Goal: Task Accomplishment & Management: Manage account settings

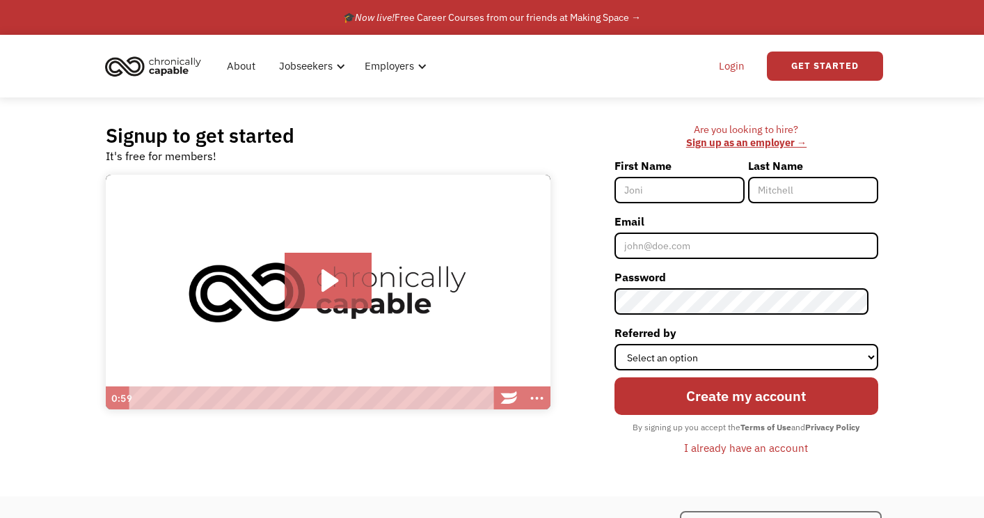
click at [731, 72] on link "Login" at bounding box center [732, 66] width 42 height 45
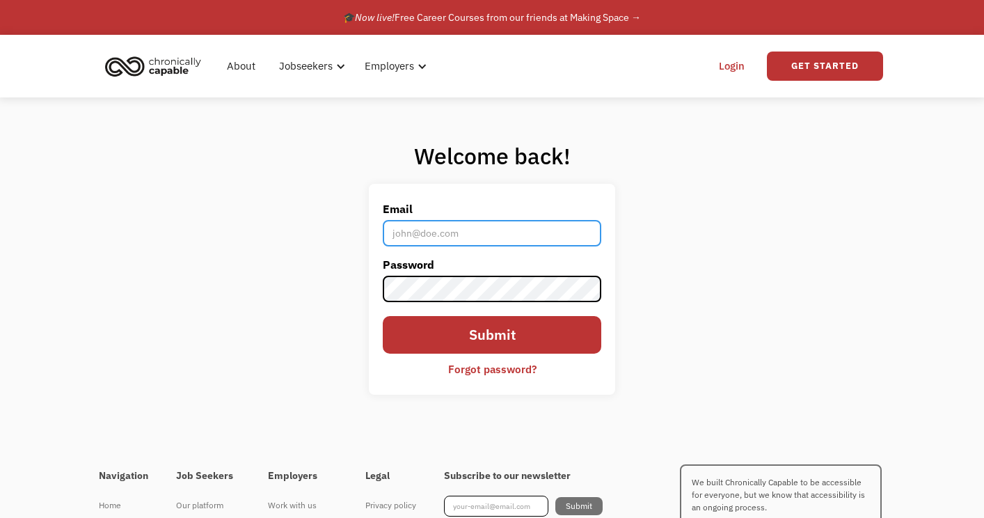
type input "cbr600fn@gmail.com"
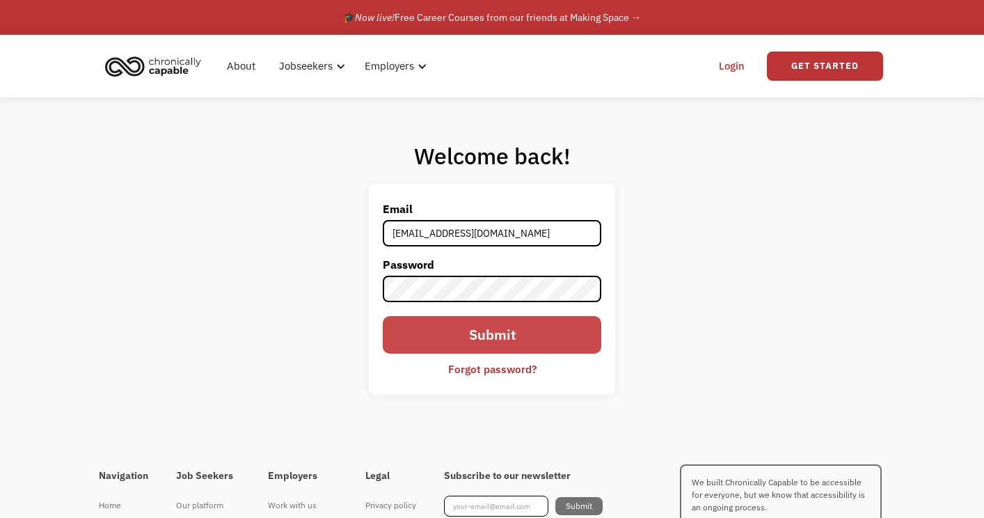
click at [443, 336] on input "Submit" at bounding box center [492, 335] width 219 height 38
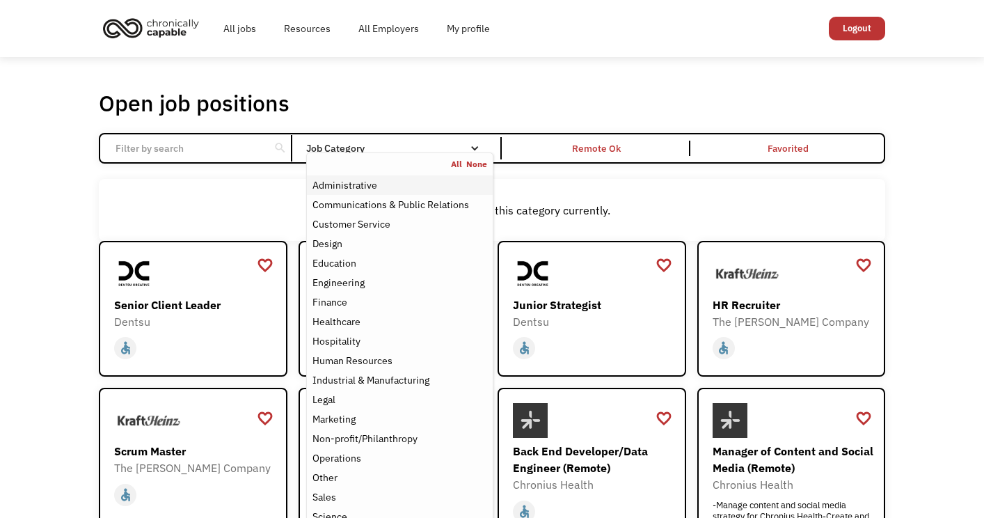
click at [431, 193] on div "Administrative" at bounding box center [399, 185] width 175 height 17
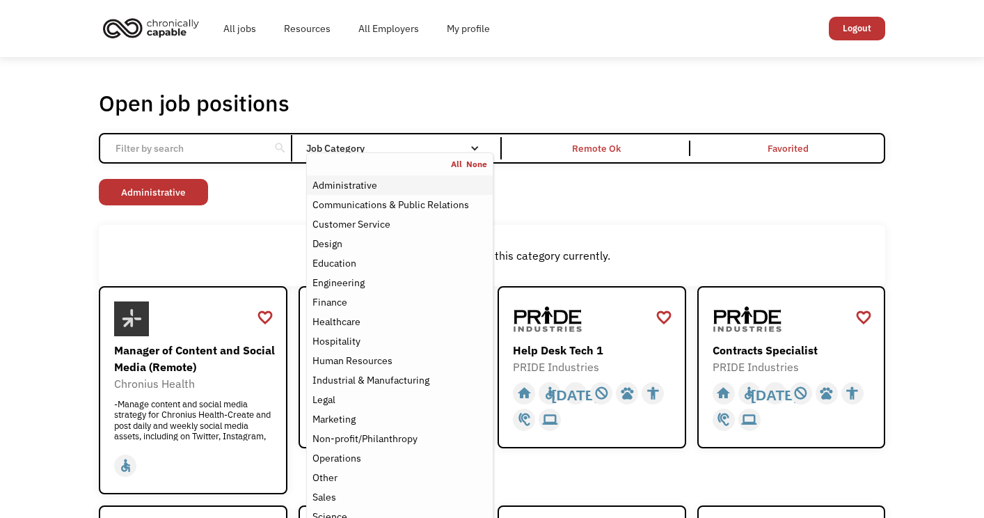
click at [321, 187] on div "Administrative" at bounding box center [344, 185] width 65 height 17
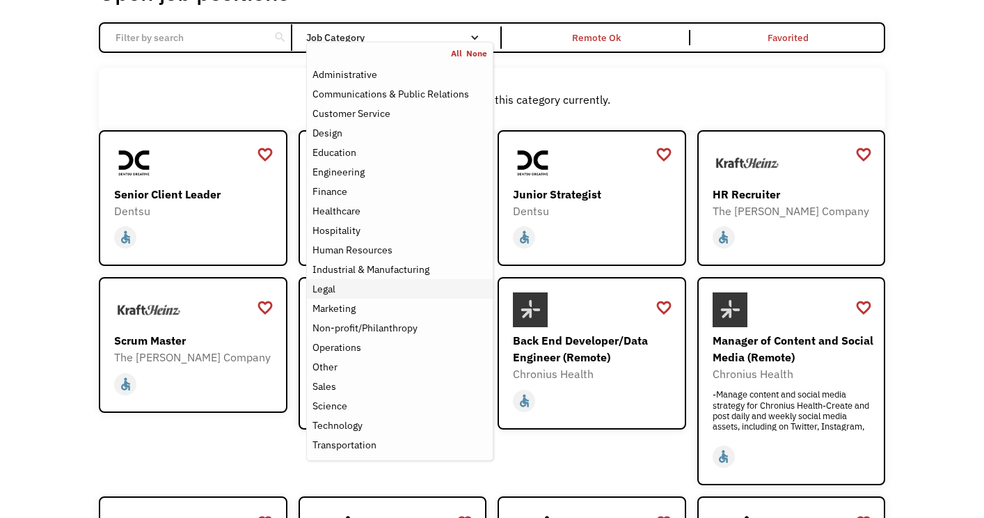
scroll to position [110, 0]
click at [358, 334] on div "Non-profit/Philanthropy" at bounding box center [364, 328] width 105 height 17
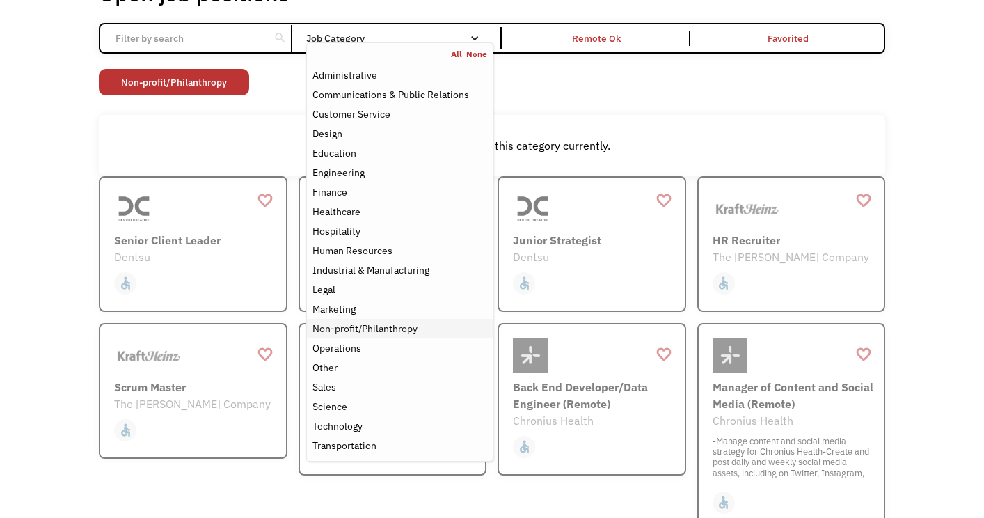
scroll to position [54, 0]
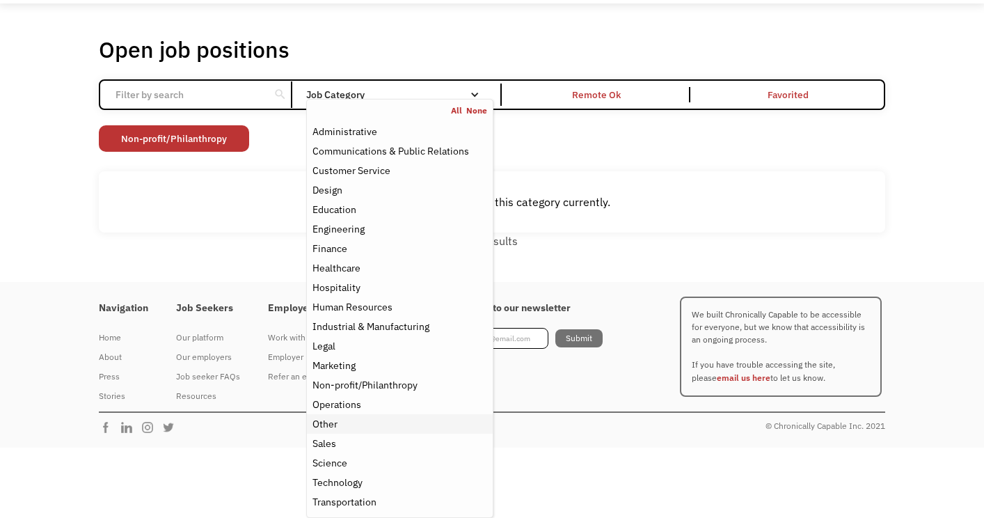
click at [319, 423] on div "Other" at bounding box center [324, 423] width 25 height 17
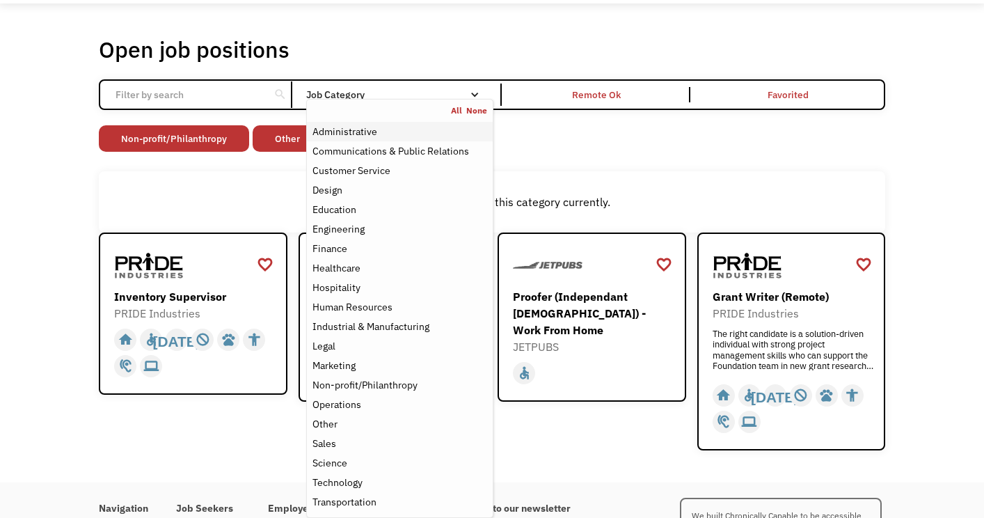
click at [351, 130] on div "Administrative" at bounding box center [344, 131] width 65 height 17
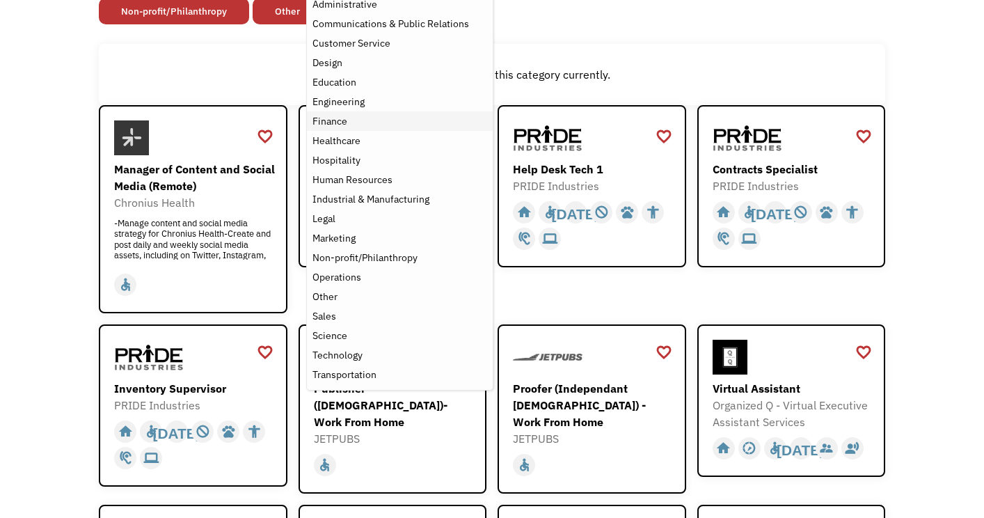
scroll to position [182, 0]
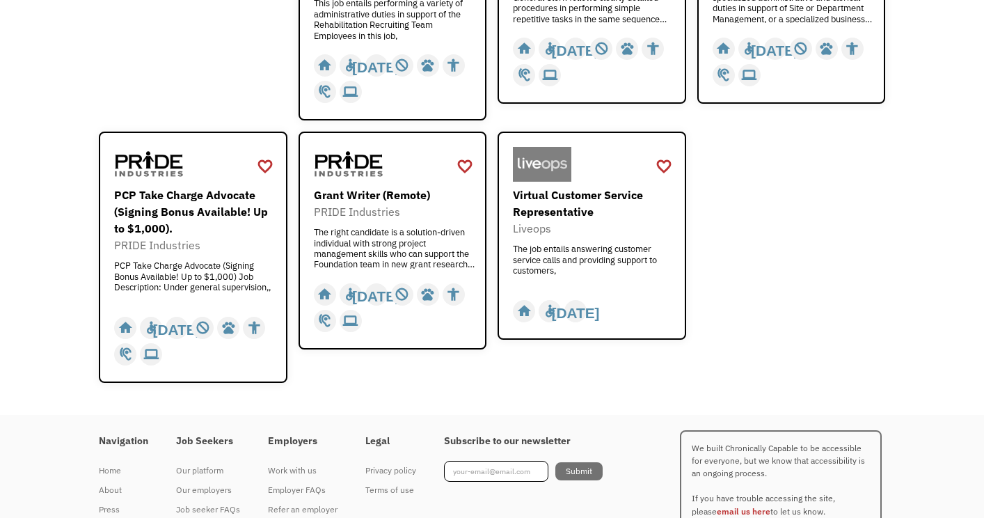
scroll to position [1007, 0]
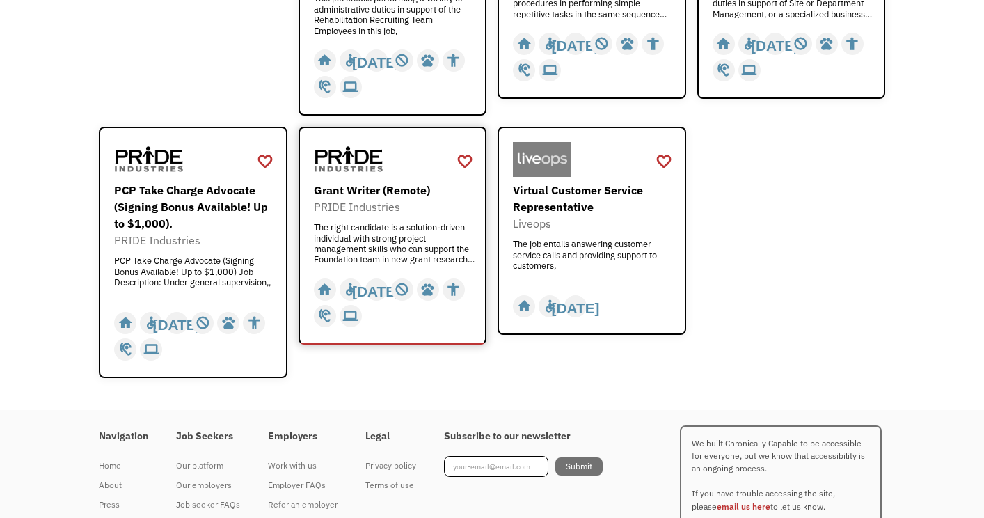
click at [348, 237] on div "The right candidate is a solution-driven individual with strong project managem…" at bounding box center [394, 243] width 161 height 42
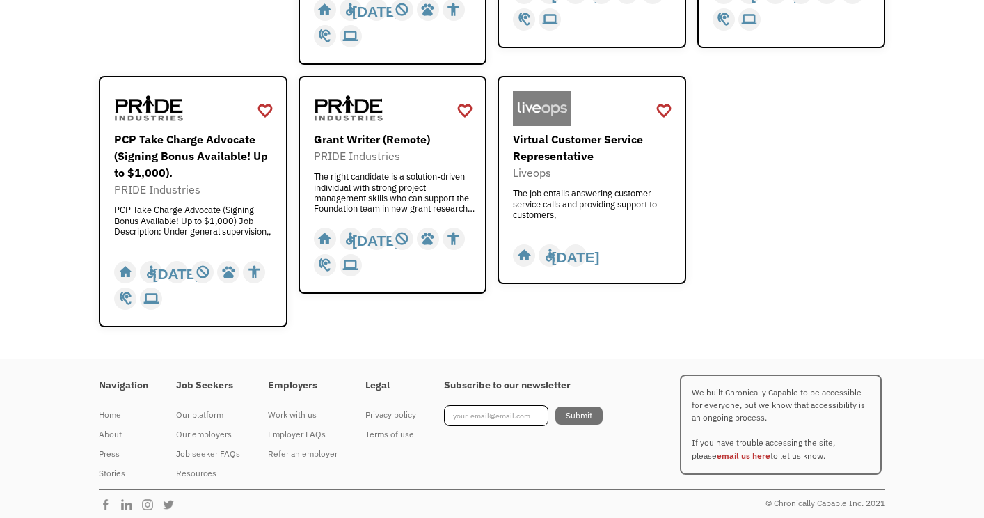
scroll to position [1057, 0]
click at [190, 448] on div "Job seeker FAQs" at bounding box center [208, 454] width 64 height 17
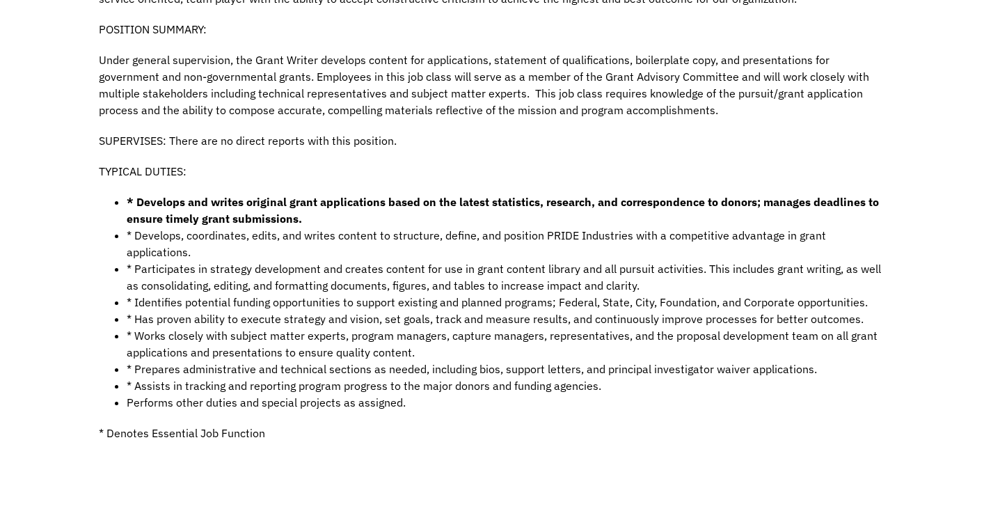
scroll to position [427, 0]
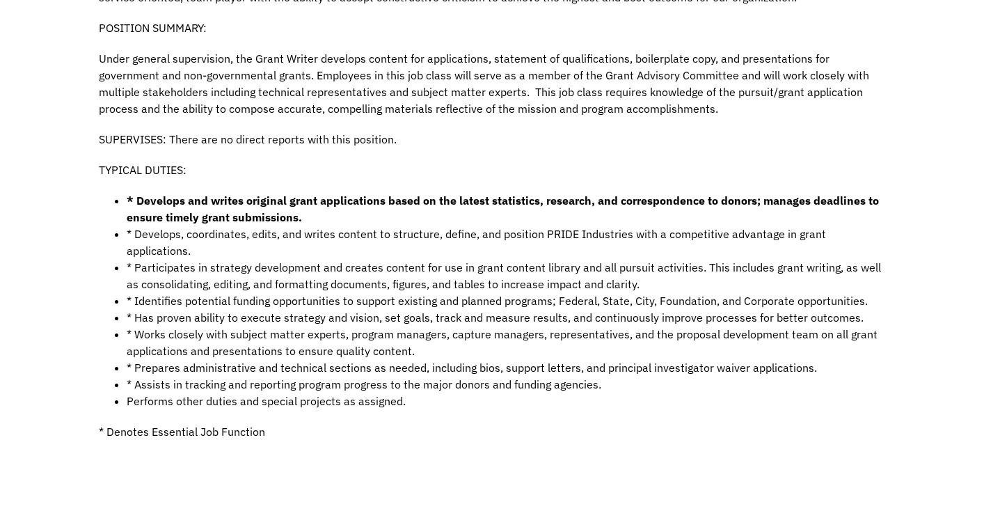
click at [827, 404] on div "The right candidate is a solution-driven individual with strong project managem…" at bounding box center [492, 506] width 786 height 1169
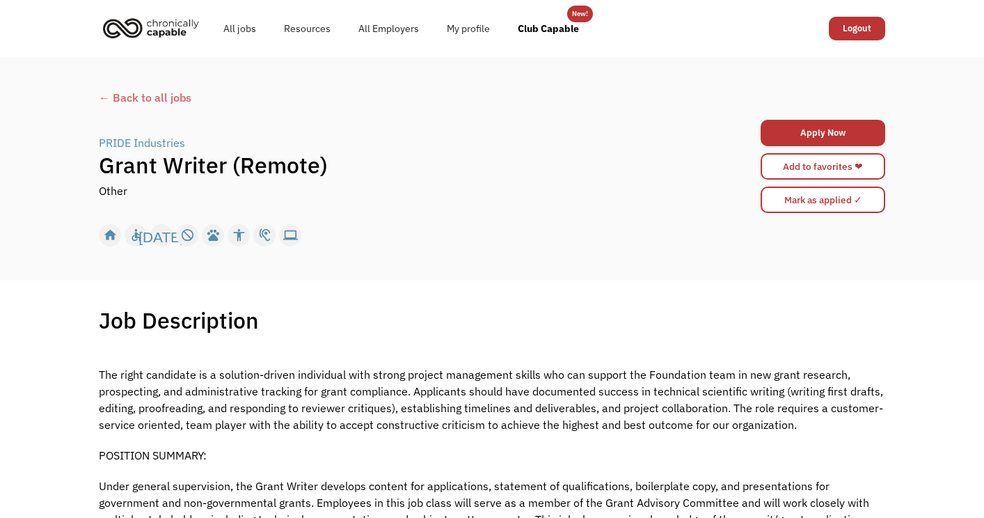
scroll to position [0, 0]
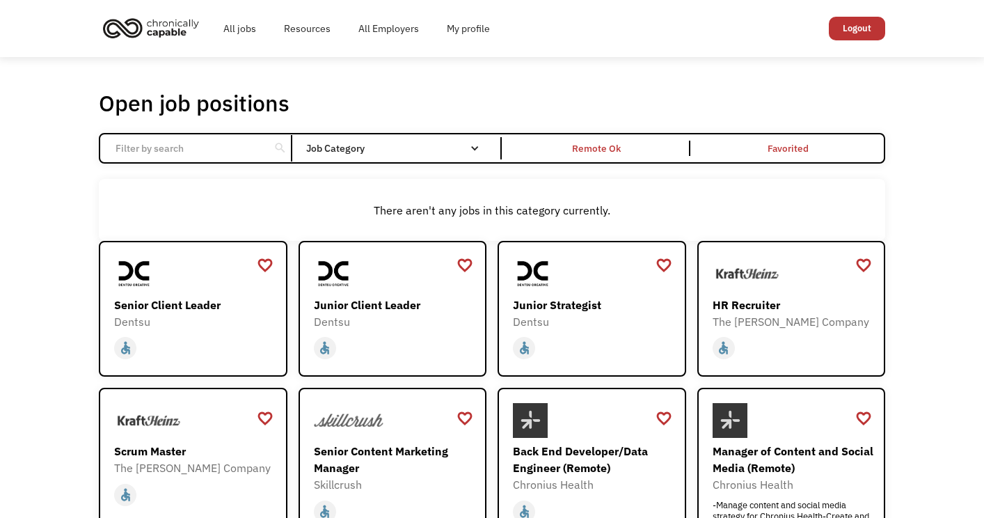
click at [159, 29] on img "home" at bounding box center [151, 28] width 104 height 31
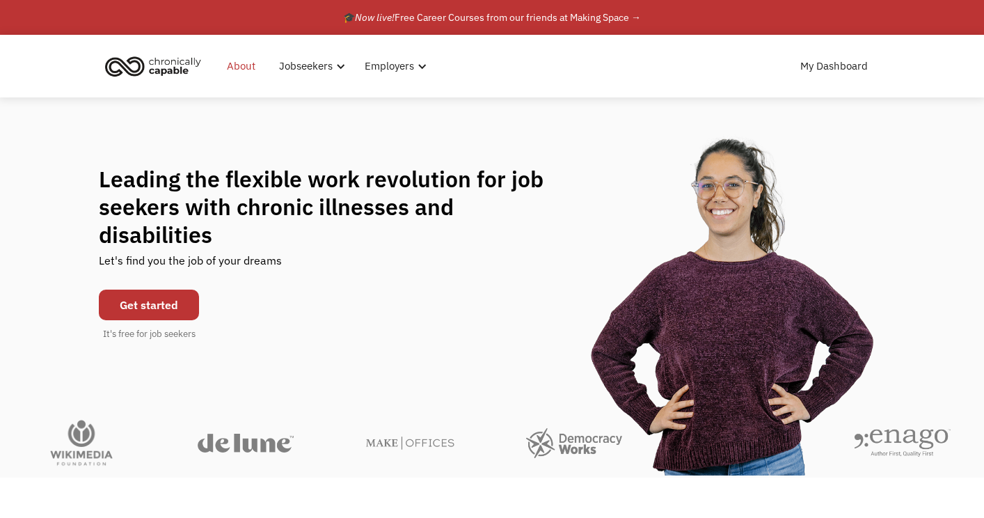
click at [235, 70] on link "About" at bounding box center [241, 66] width 45 height 45
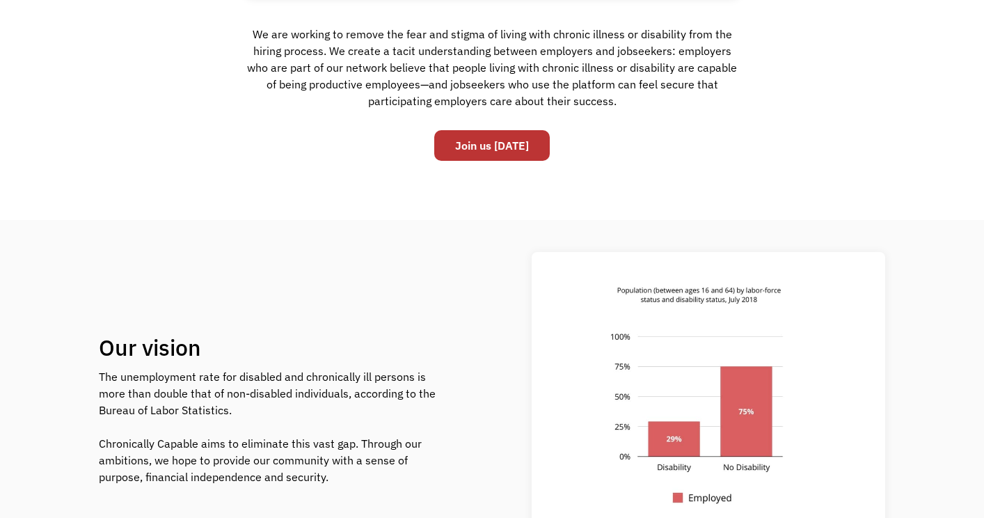
scroll to position [431, 0]
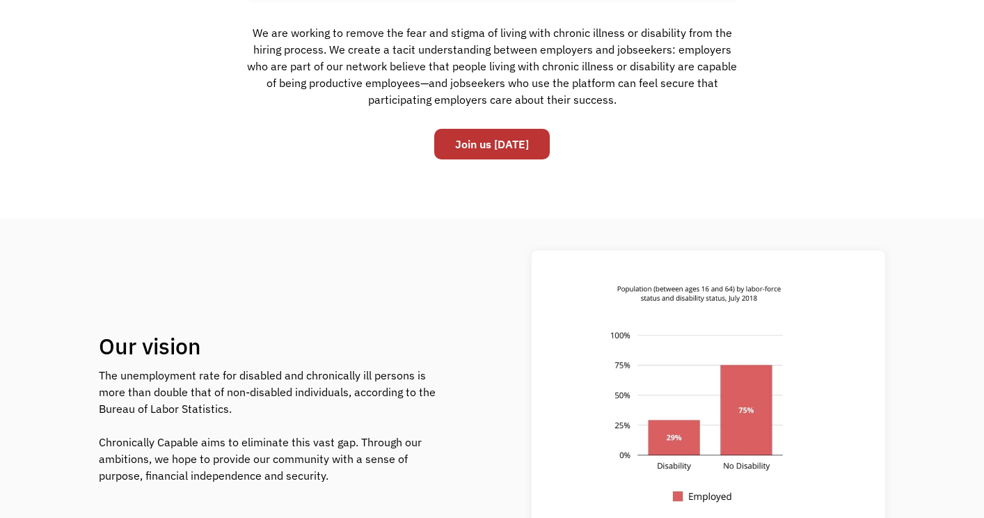
click at [200, 329] on div "Our vision The unemployment rate for disabled and chronically ill persons is mo…" at bounding box center [492, 408] width 786 height 315
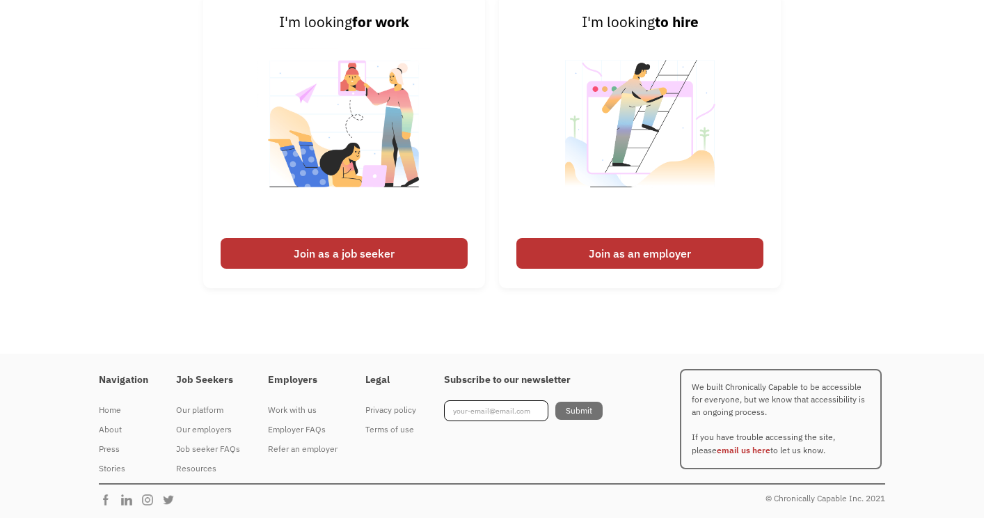
scroll to position [2162, 0]
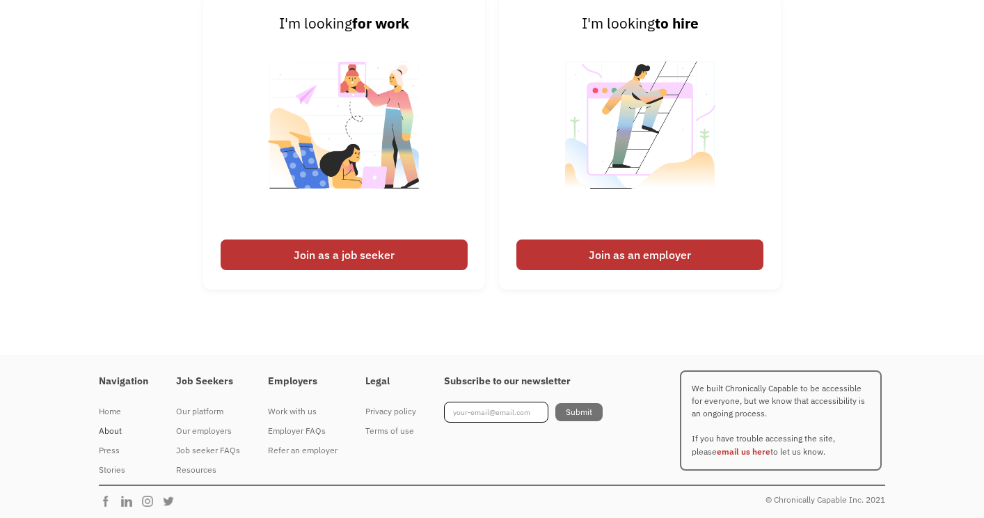
click at [111, 431] on div "About" at bounding box center [123, 430] width 49 height 17
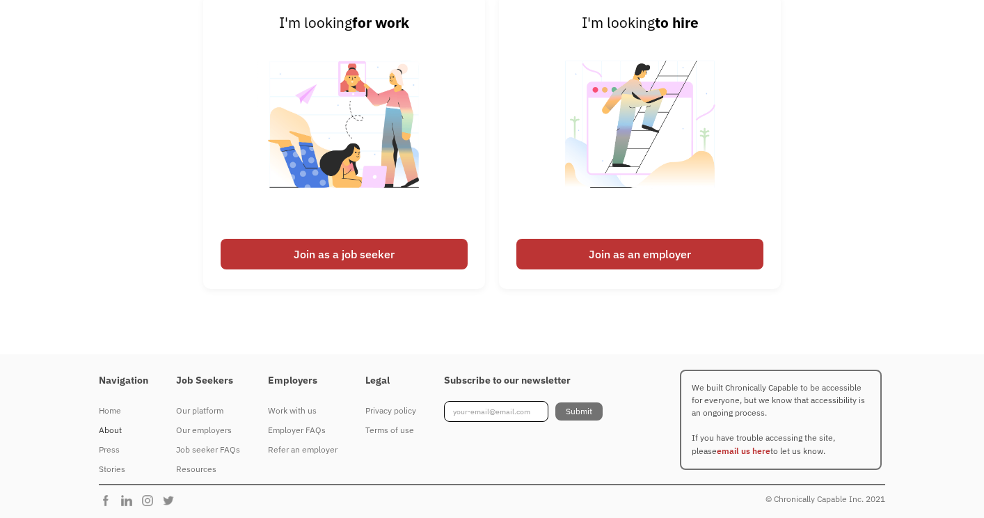
scroll to position [2162, 0]
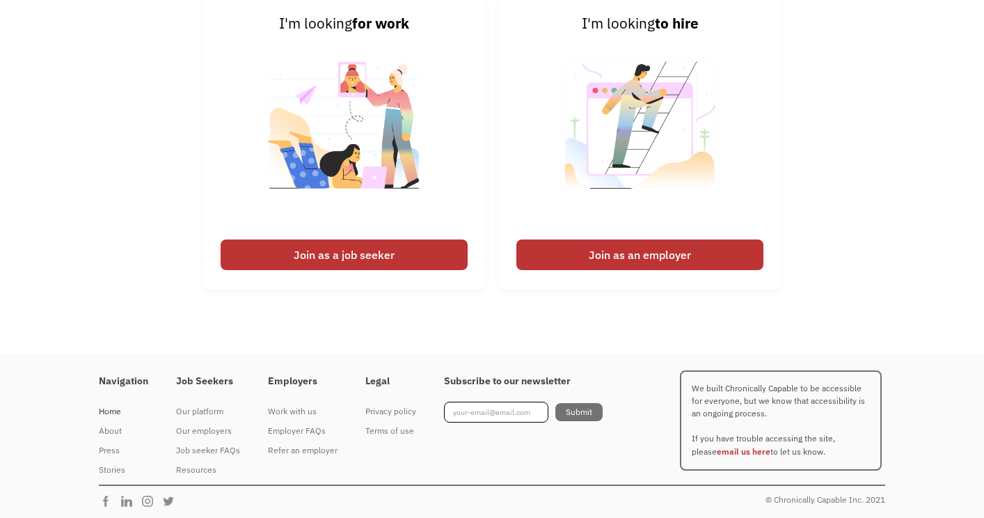
click at [109, 409] on div "Home" at bounding box center [123, 411] width 49 height 17
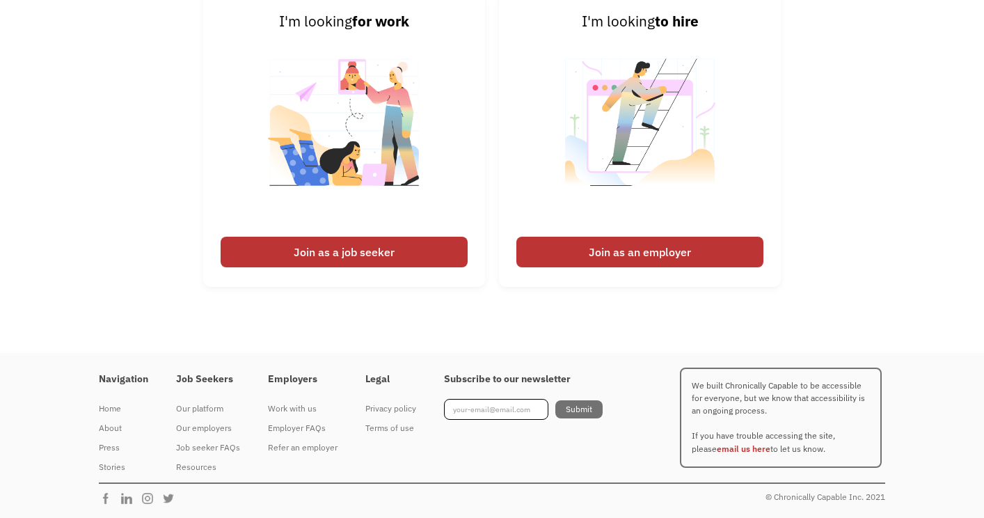
scroll to position [3371, 0]
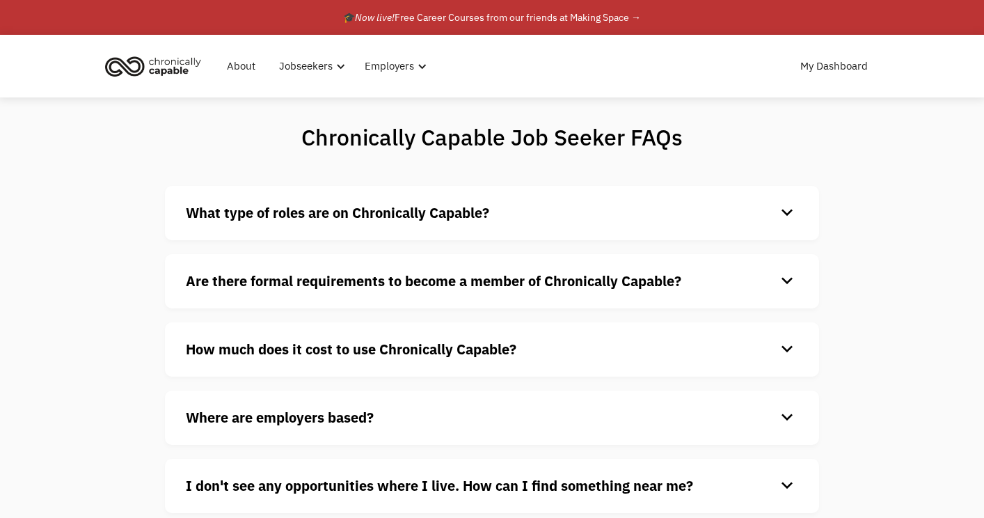
click at [191, 448] on div "What type of roles are on Chronically Capable? keyboard_arrow_down We offer a r…" at bounding box center [492, 349] width 654 height 327
click at [786, 418] on div "keyboard_arrow_down" at bounding box center [787, 417] width 22 height 21
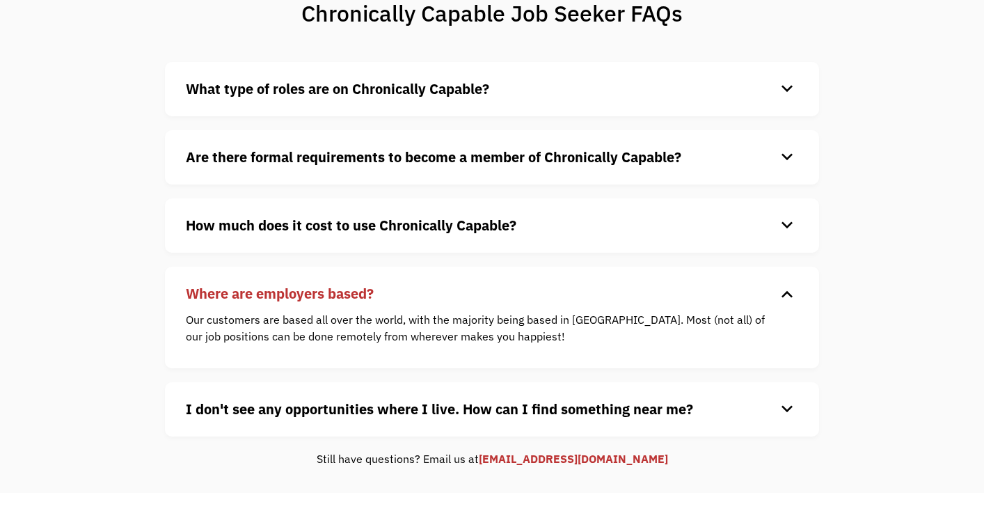
scroll to position [126, 0]
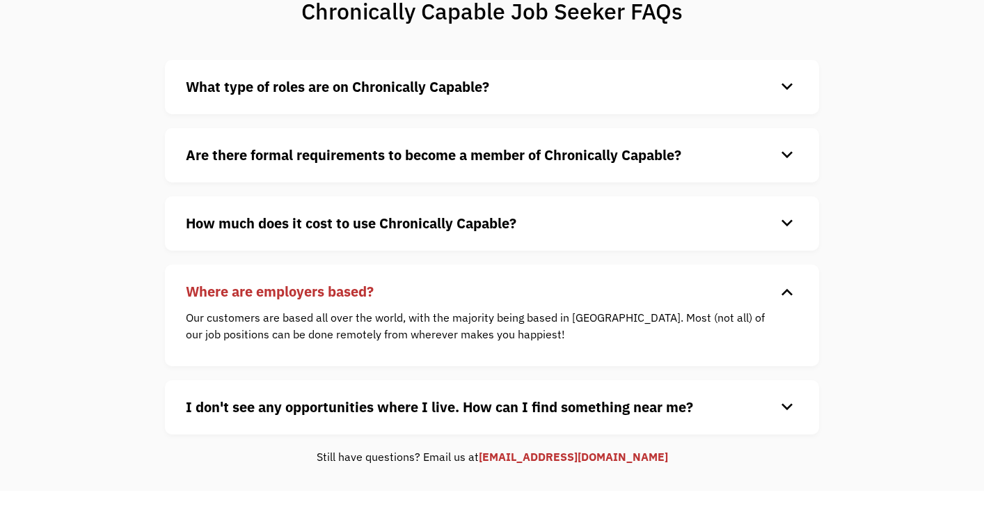
click at [785, 413] on div "keyboard_arrow_down" at bounding box center [787, 407] width 22 height 21
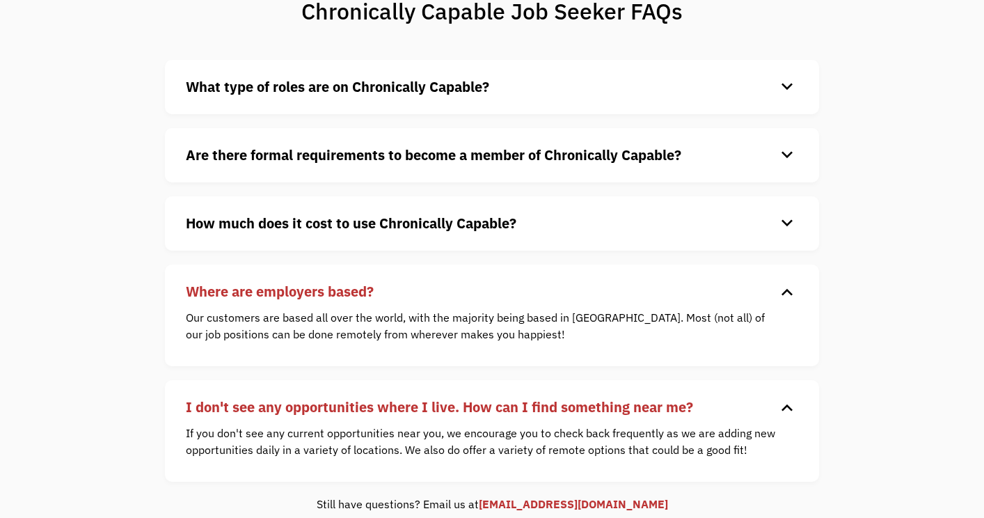
click at [790, 225] on div "keyboard_arrow_down" at bounding box center [787, 223] width 22 height 21
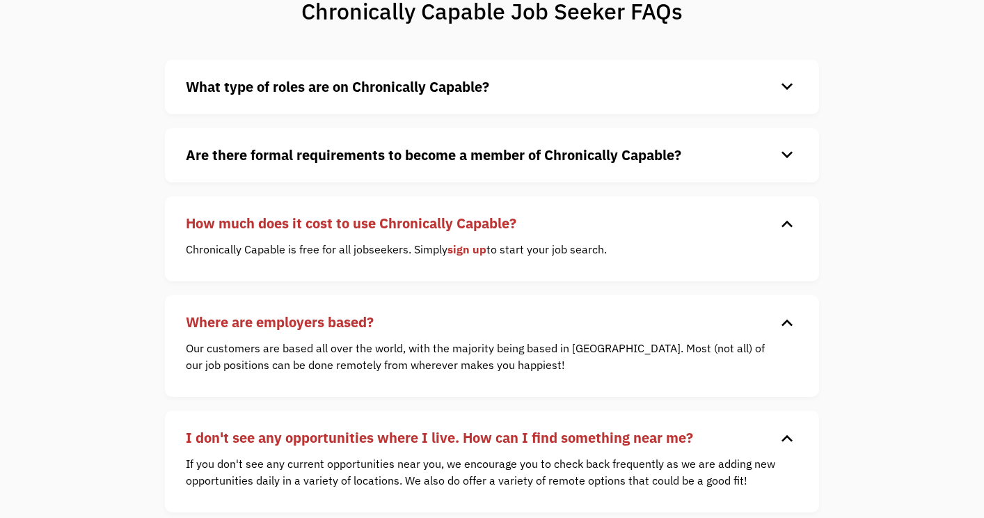
click at [790, 225] on div "keyboard_arrow_down" at bounding box center [787, 223] width 22 height 21
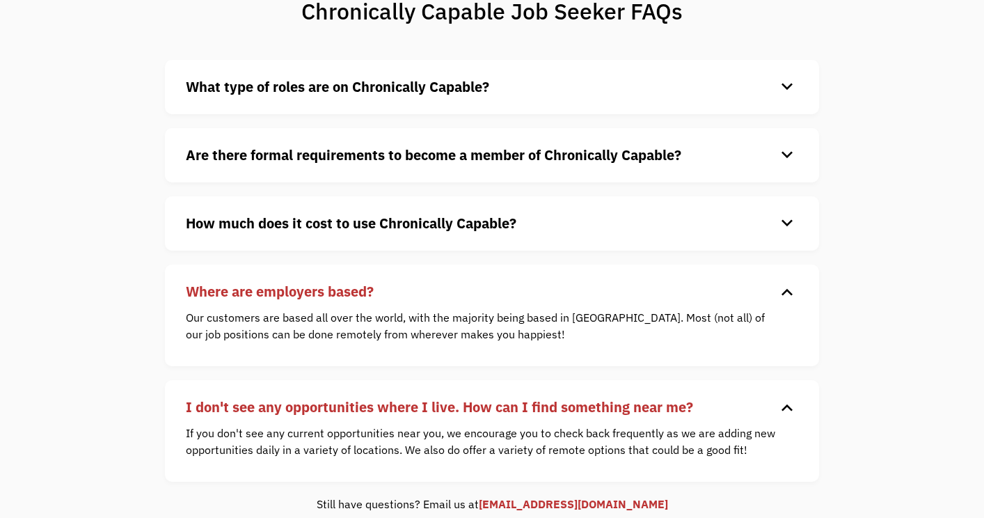
scroll to position [118, 0]
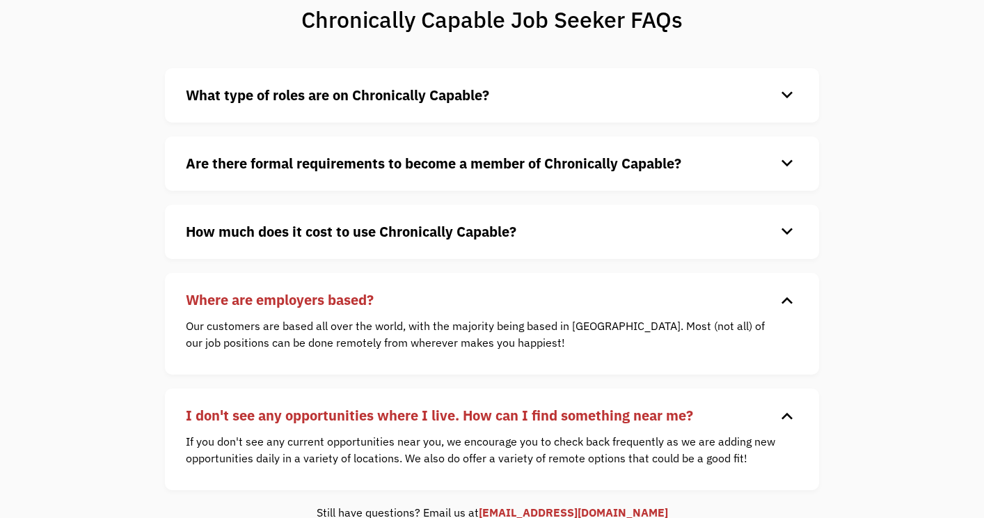
click at [786, 93] on div "keyboard_arrow_down" at bounding box center [787, 95] width 22 height 21
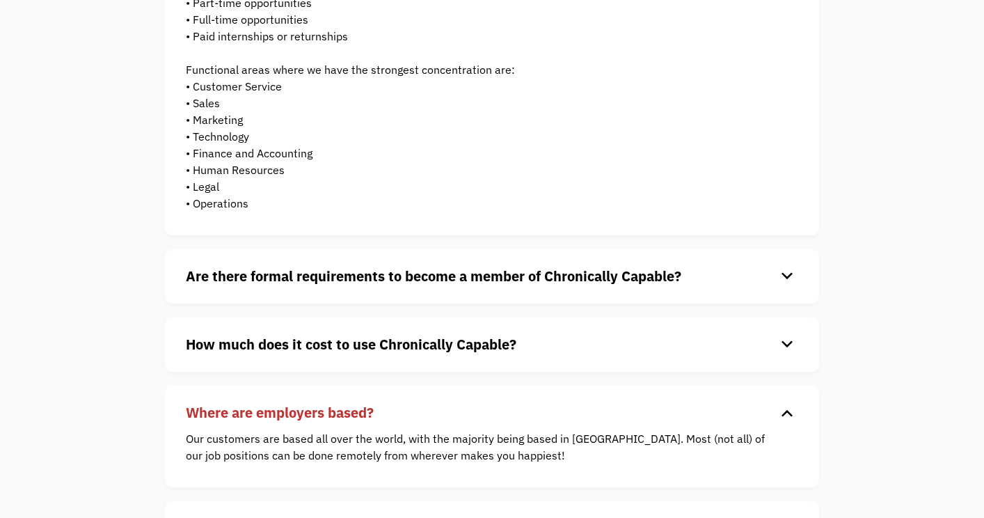
scroll to position [276, 0]
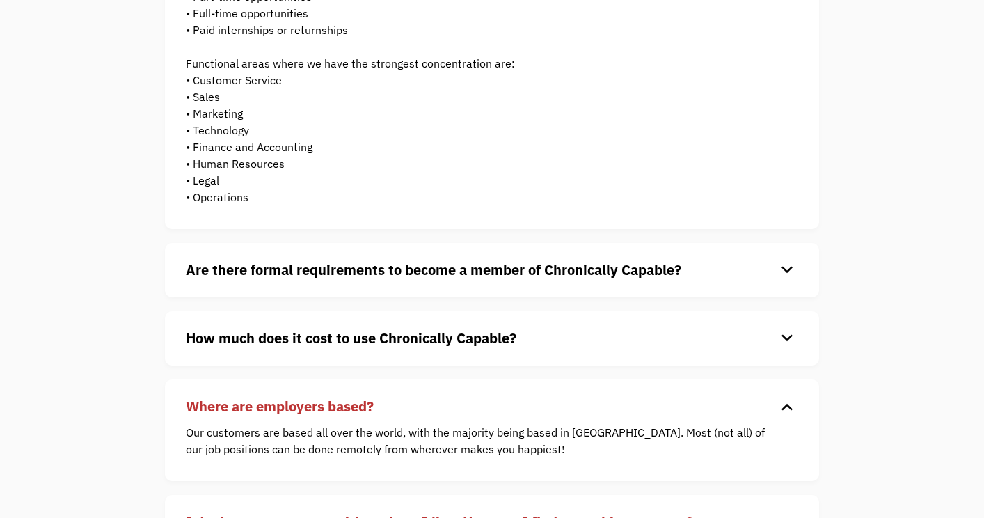
click at [782, 269] on div "keyboard_arrow_down" at bounding box center [787, 270] width 22 height 21
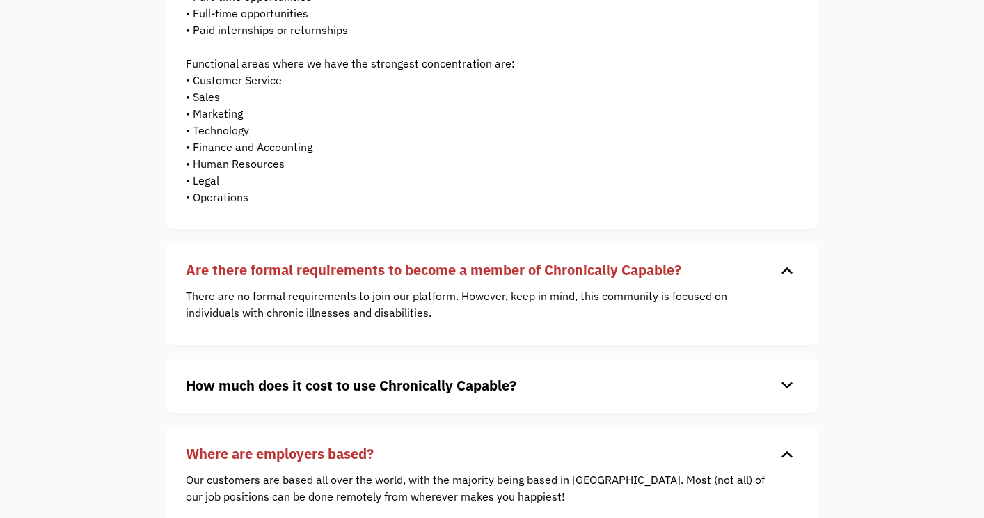
click at [790, 384] on div "keyboard_arrow_down" at bounding box center [787, 385] width 22 height 21
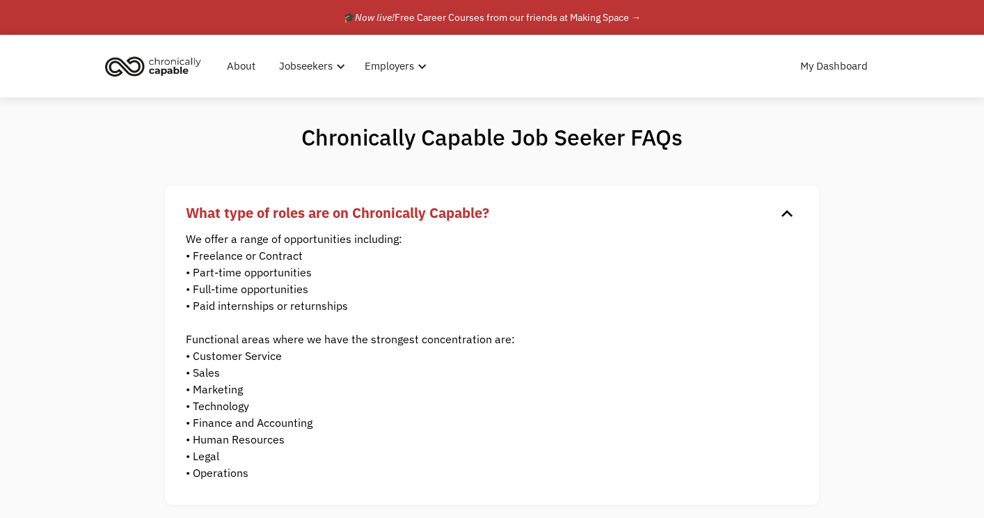
scroll to position [0, 0]
click at [837, 66] on link "My Dashboard" at bounding box center [834, 66] width 84 height 45
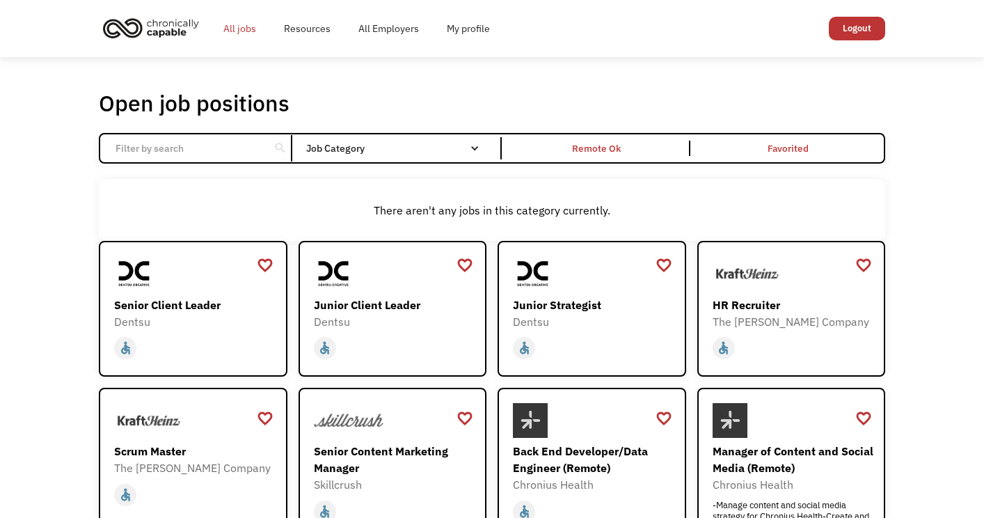
click at [227, 29] on link "All jobs" at bounding box center [239, 28] width 61 height 45
click at [292, 33] on link "Resources" at bounding box center [307, 28] width 74 height 45
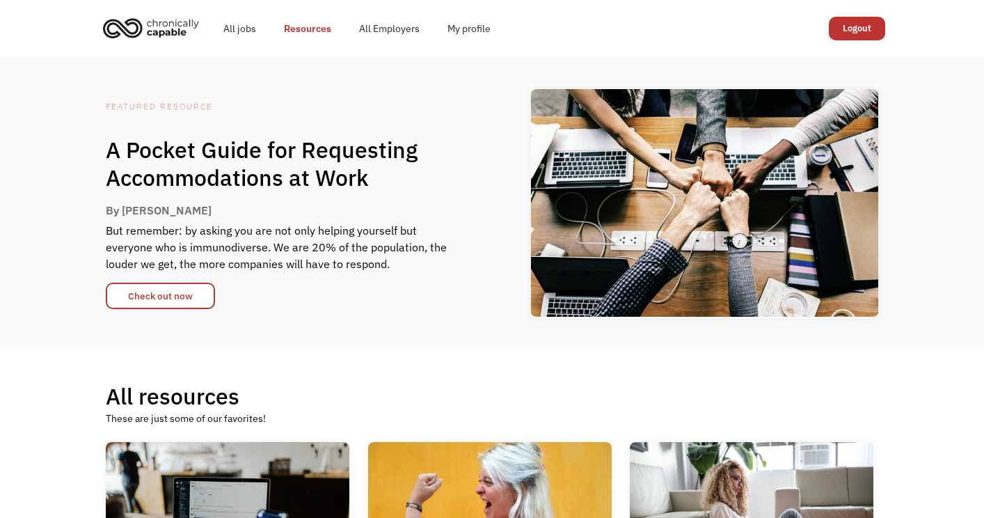
click at [470, 237] on div "Featured RESOURCE A Pocket Guide for Requesting Accommodations at Work By Liz A…" at bounding box center [492, 203] width 786 height 229
click at [459, 28] on link "My profile" at bounding box center [469, 28] width 71 height 45
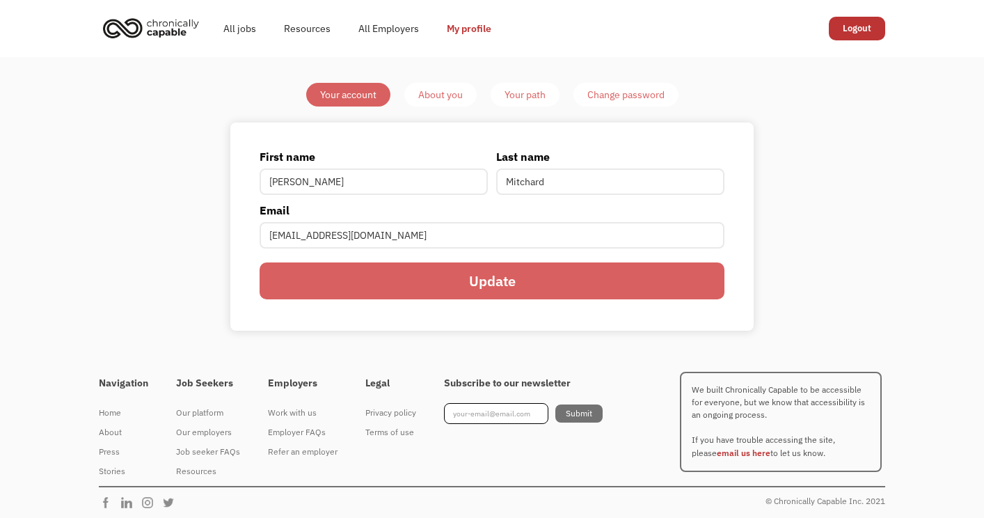
click at [625, 286] on input "Update" at bounding box center [492, 281] width 464 height 38
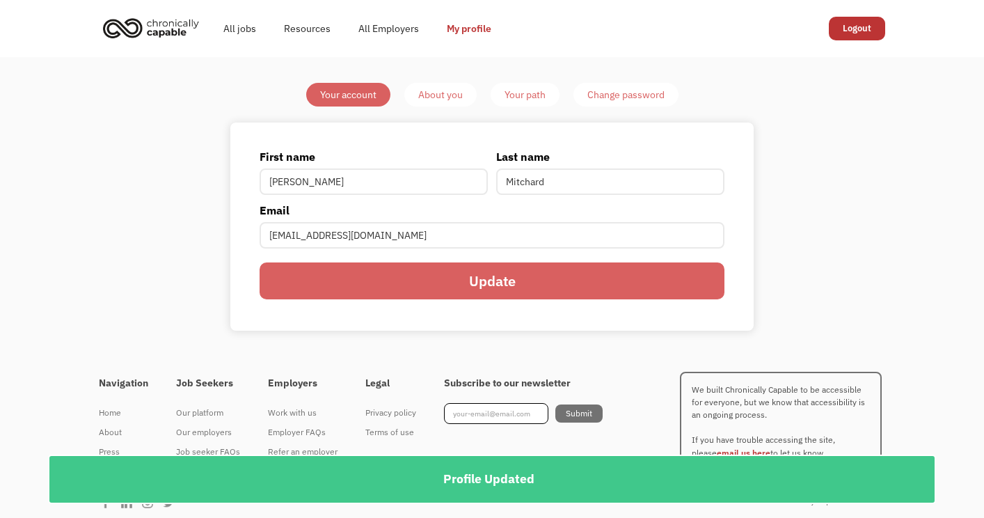
click at [432, 94] on div "About you" at bounding box center [440, 94] width 45 height 17
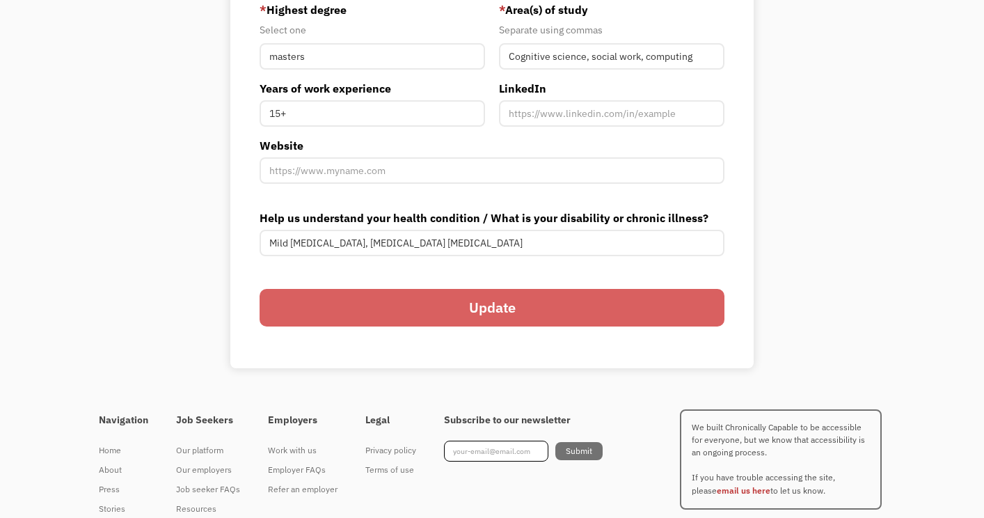
scroll to position [550, 0]
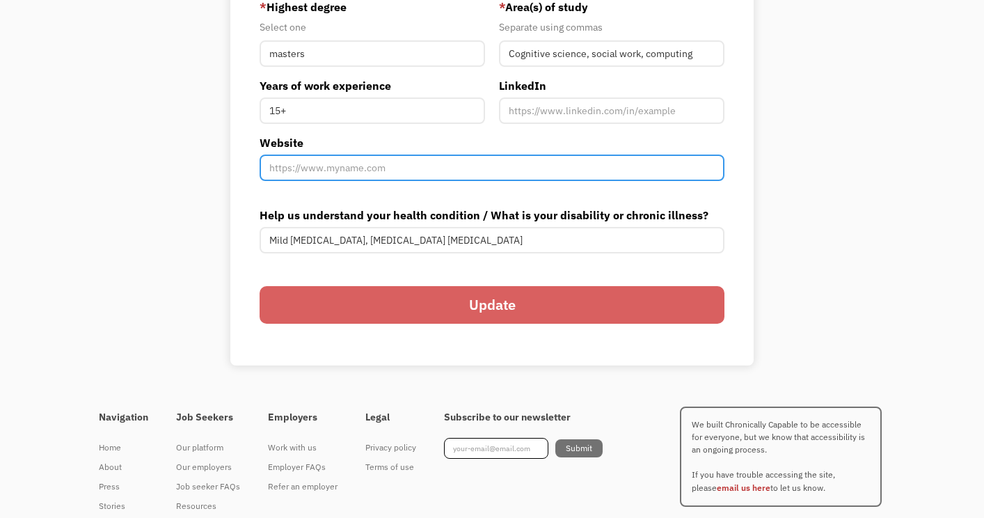
click at [417, 166] on input "Website" at bounding box center [492, 167] width 464 height 26
paste input "[URL][DOMAIN_NAME][PERSON_NAME]"
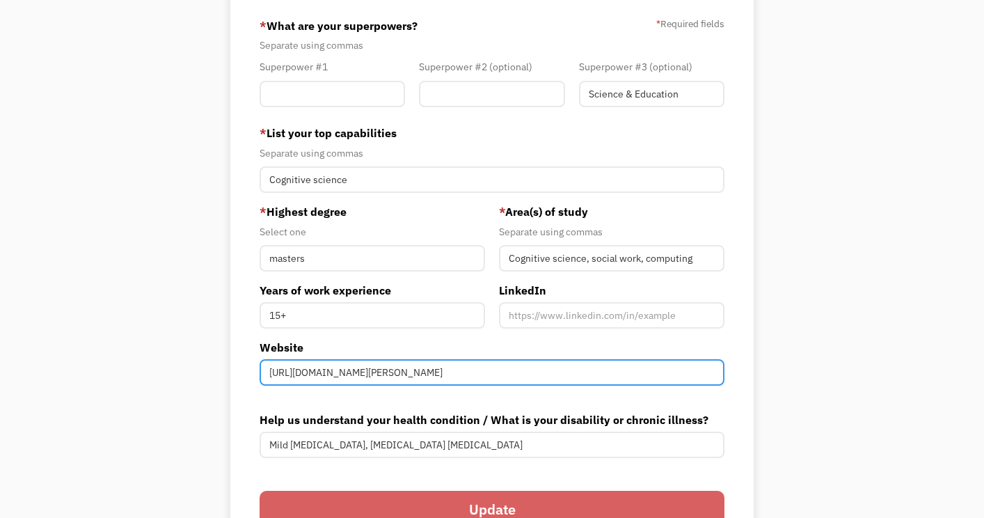
scroll to position [337, 0]
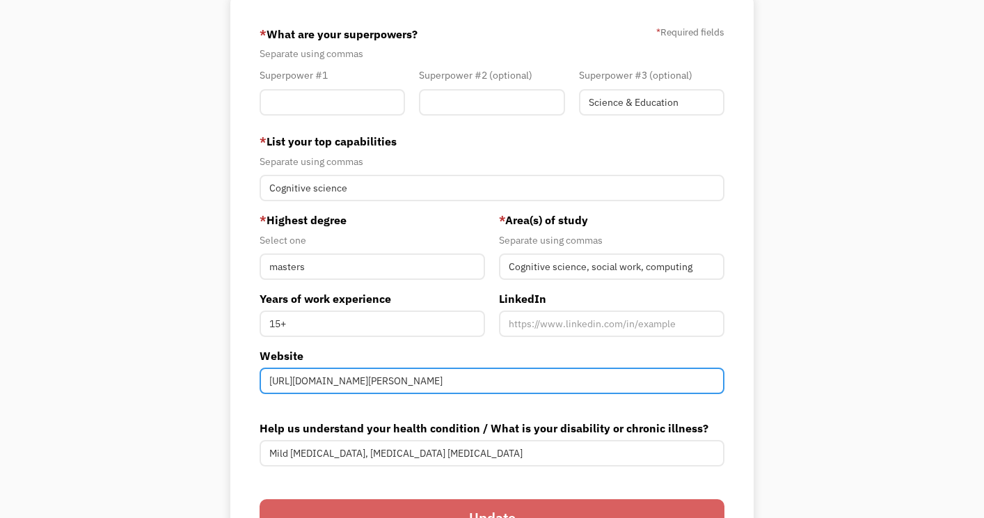
type input "[URL][DOMAIN_NAME][PERSON_NAME]"
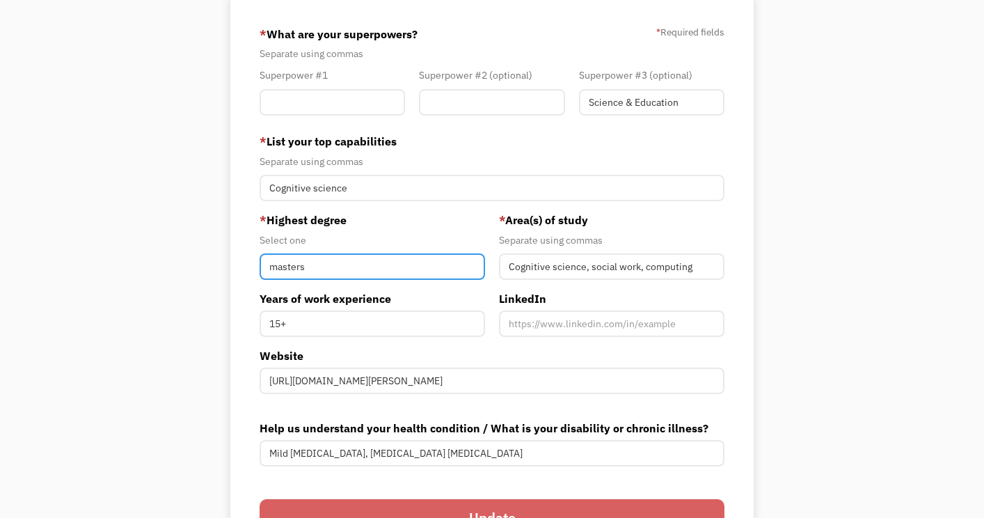
click at [274, 270] on input "masters" at bounding box center [372, 266] width 225 height 26
click at [278, 265] on input "masters" at bounding box center [372, 266] width 225 height 26
click at [356, 271] on input "Masters" at bounding box center [372, 266] width 225 height 26
type input "M"
click at [350, 271] on input "Member-You-Update" at bounding box center [372, 266] width 225 height 26
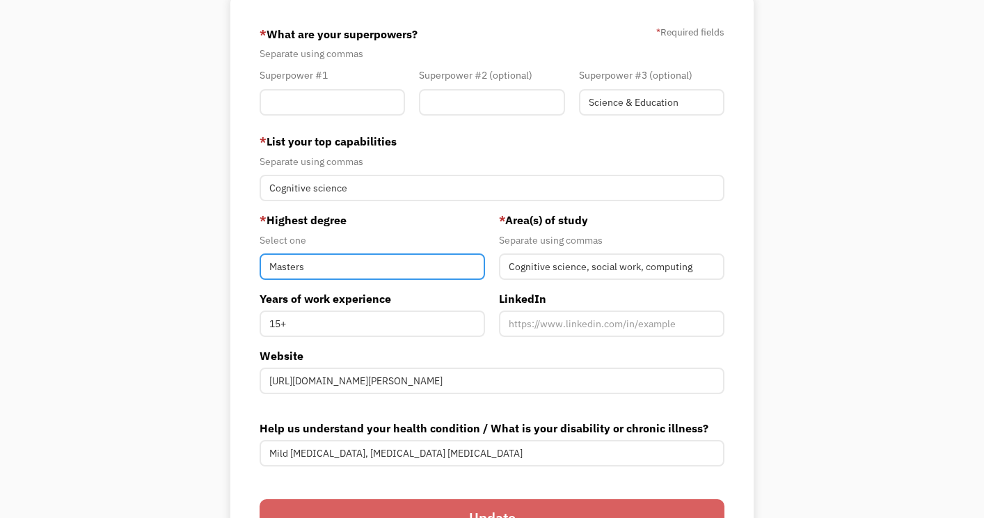
type input "Masters"
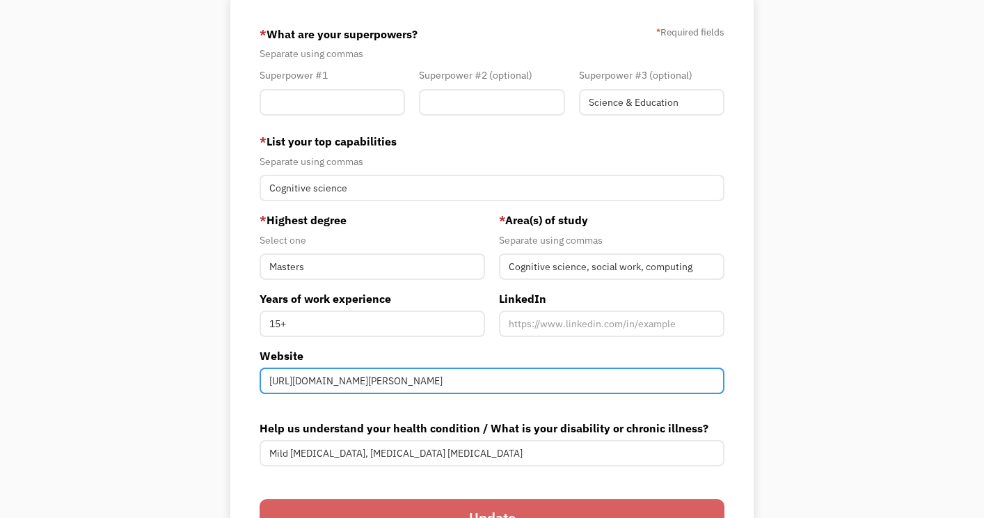
drag, startPoint x: 521, startPoint y: 379, endPoint x: 255, endPoint y: 330, distance: 269.7
click at [260, 331] on div "* Highest degree Select one Masters Years of work experience 15+ * Area(s) of s…" at bounding box center [492, 303] width 464 height 182
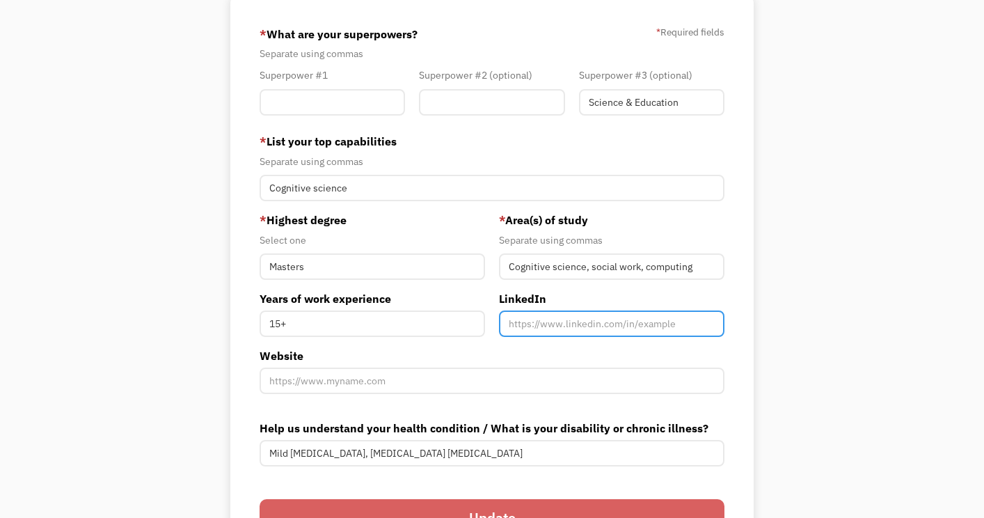
click at [521, 326] on input "Member-You-Update" at bounding box center [611, 323] width 225 height 26
paste input "[URL][DOMAIN_NAME][PERSON_NAME]"
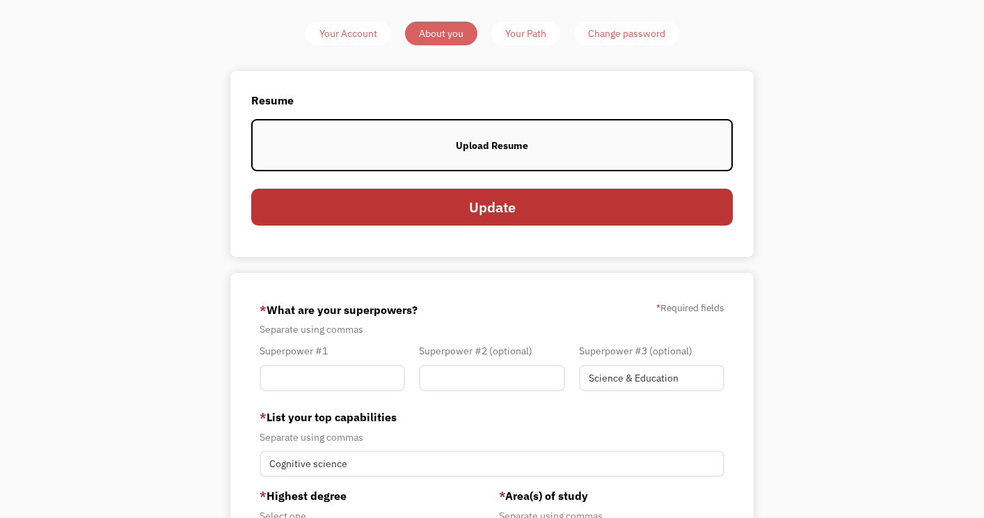
scroll to position [61, 0]
type input "[URL][DOMAIN_NAME][PERSON_NAME]"
click at [462, 142] on div "Upload Resume" at bounding box center [492, 145] width 72 height 17
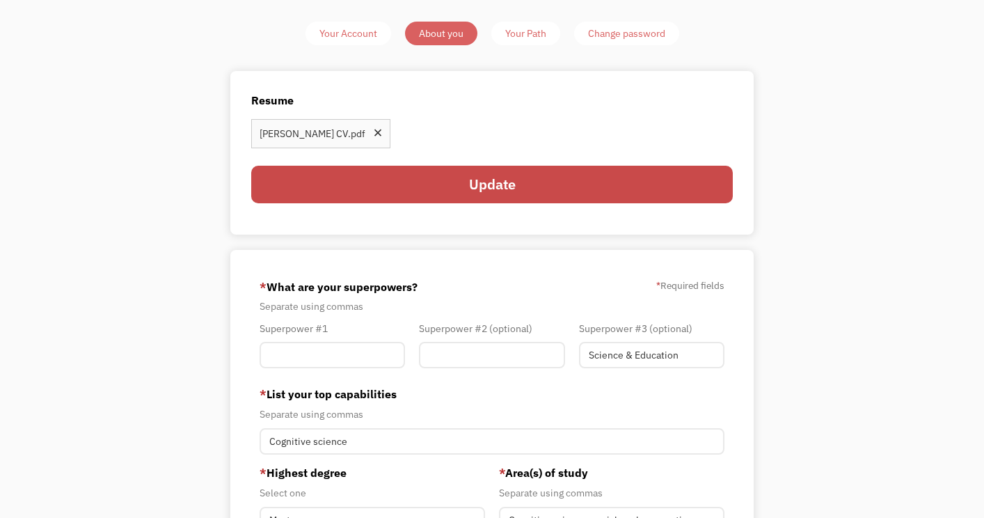
click at [348, 188] on input "Update" at bounding box center [492, 185] width 482 height 38
type input "Please wait..."
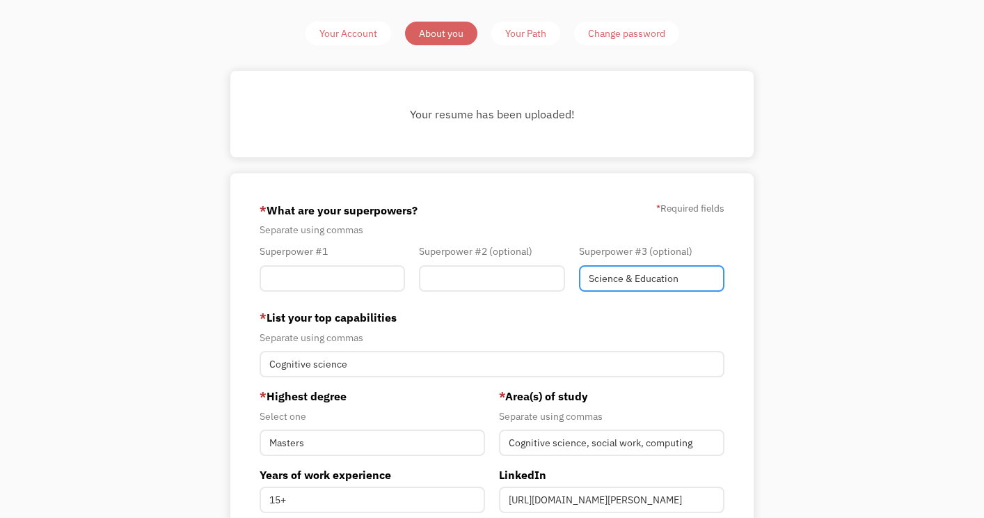
click at [685, 280] on input "Science & Education" at bounding box center [651, 278] width 145 height 26
type input "S"
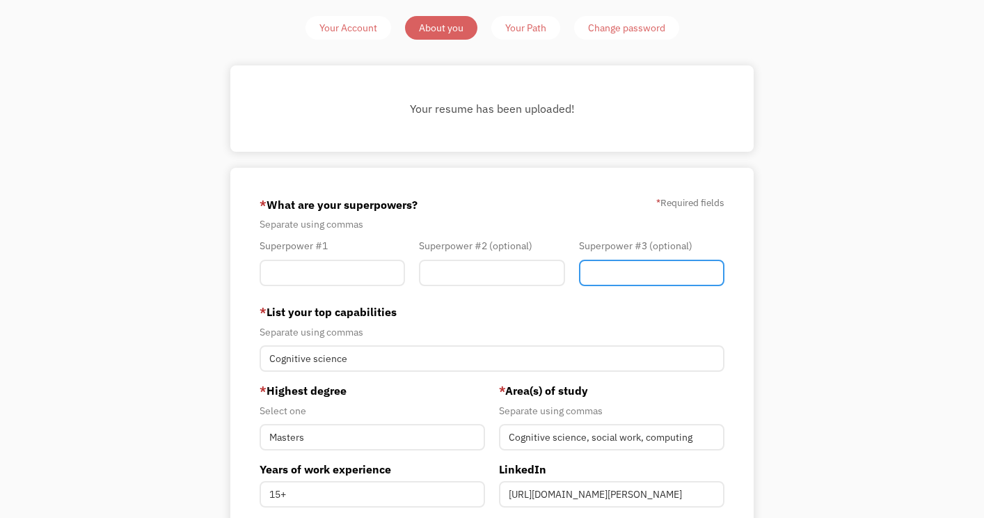
scroll to position [69, 0]
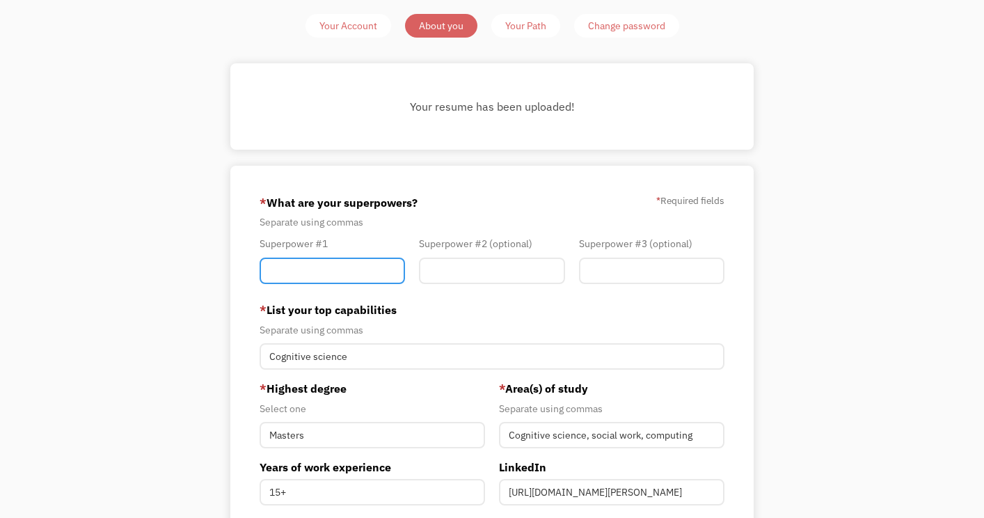
click at [360, 266] on input "Member-You-Update" at bounding box center [332, 270] width 145 height 26
type input "Science"
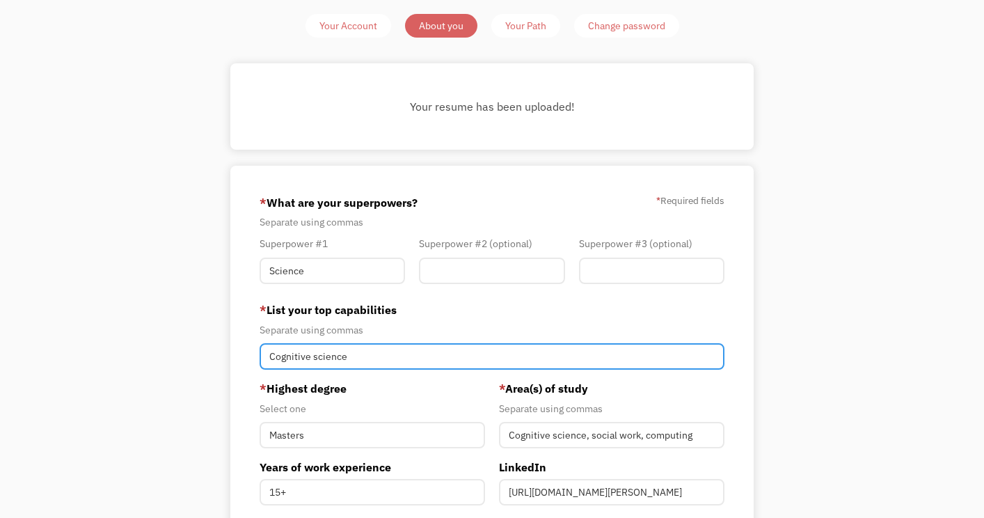
click at [370, 360] on input "Cognitive science" at bounding box center [492, 356] width 464 height 26
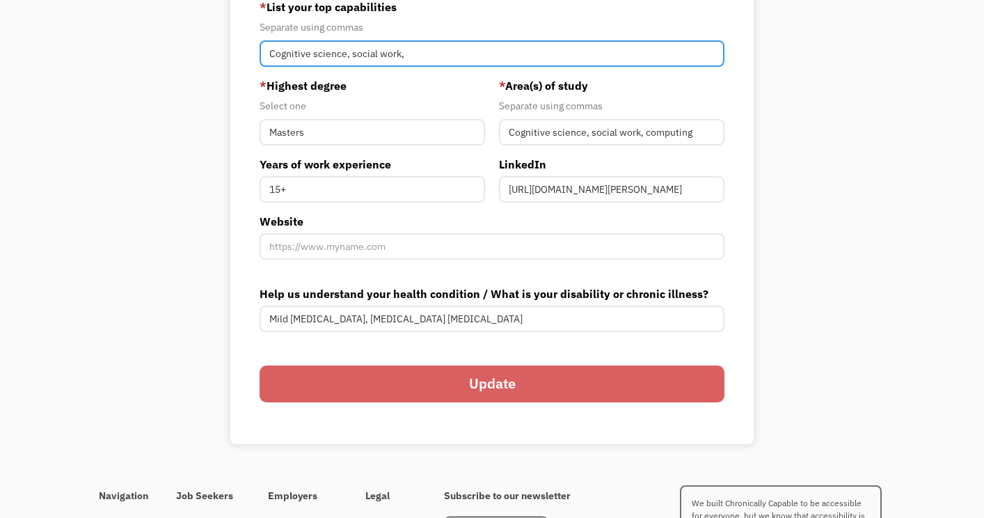
scroll to position [376, 0]
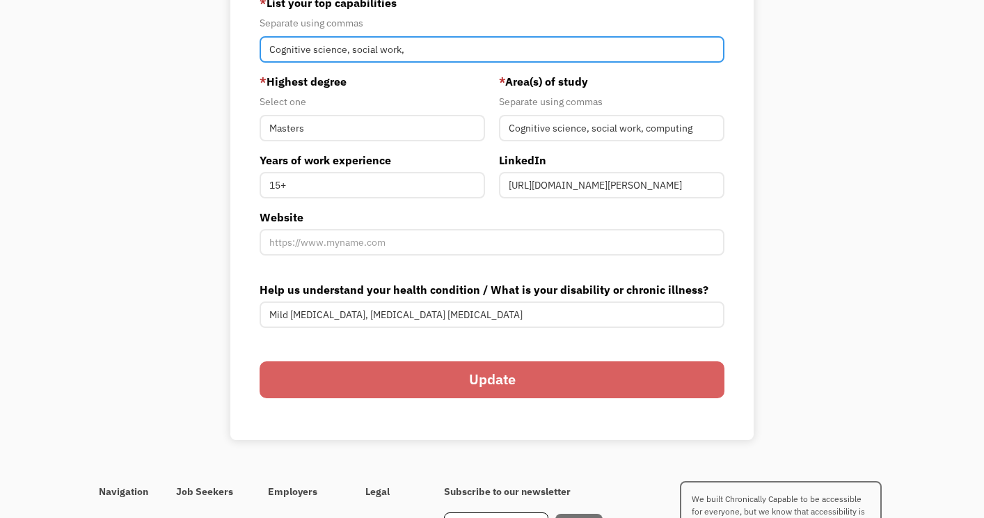
type input "Cognitive science, social work,"
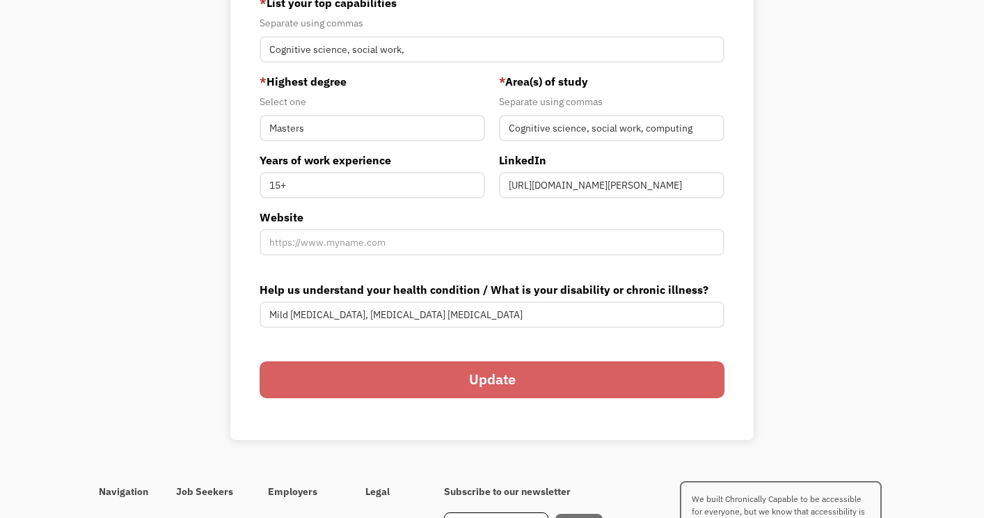
click at [470, 387] on input "Update" at bounding box center [492, 380] width 464 height 38
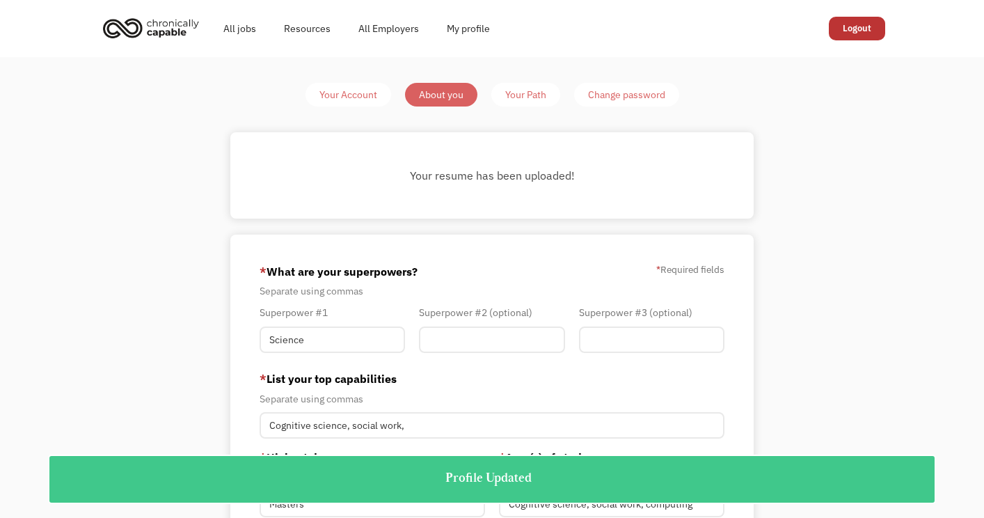
scroll to position [0, 0]
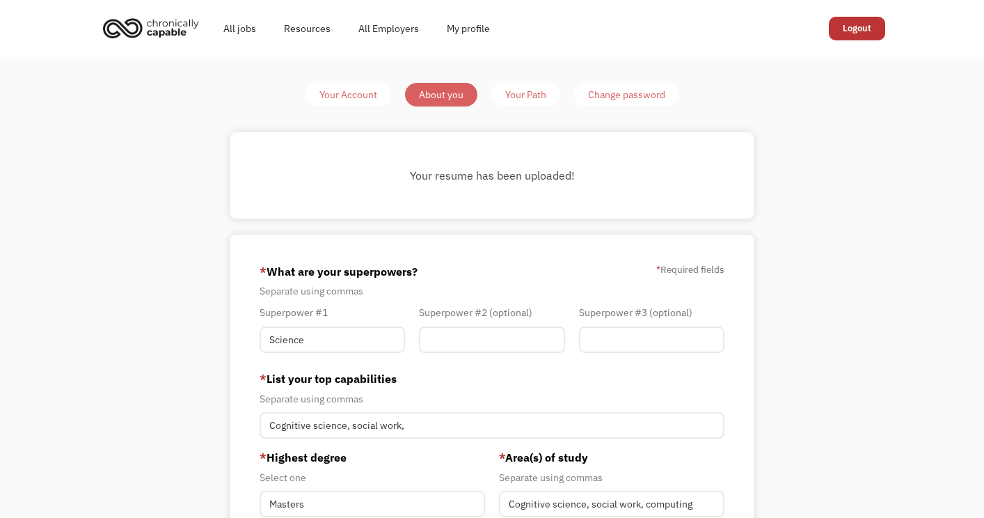
click at [517, 96] on div "Your Path" at bounding box center [525, 94] width 41 height 17
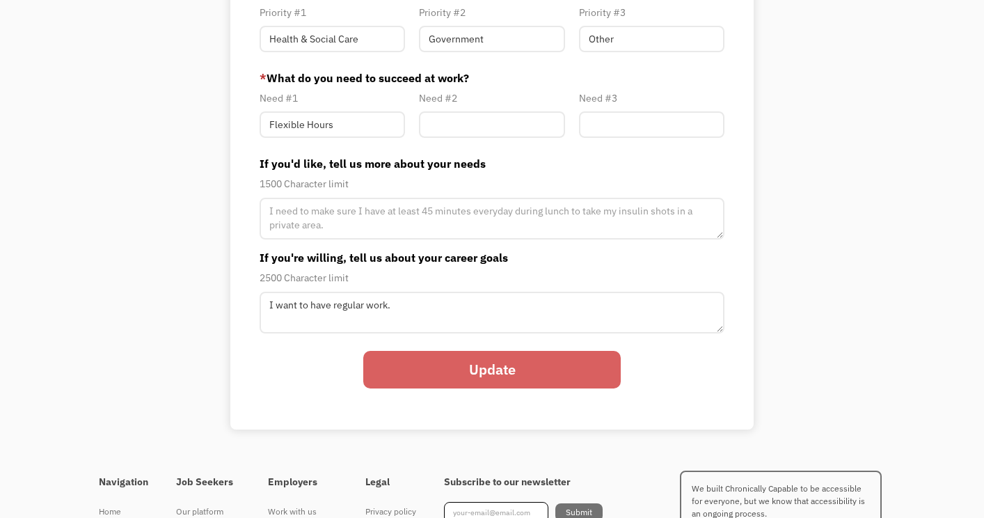
scroll to position [223, 0]
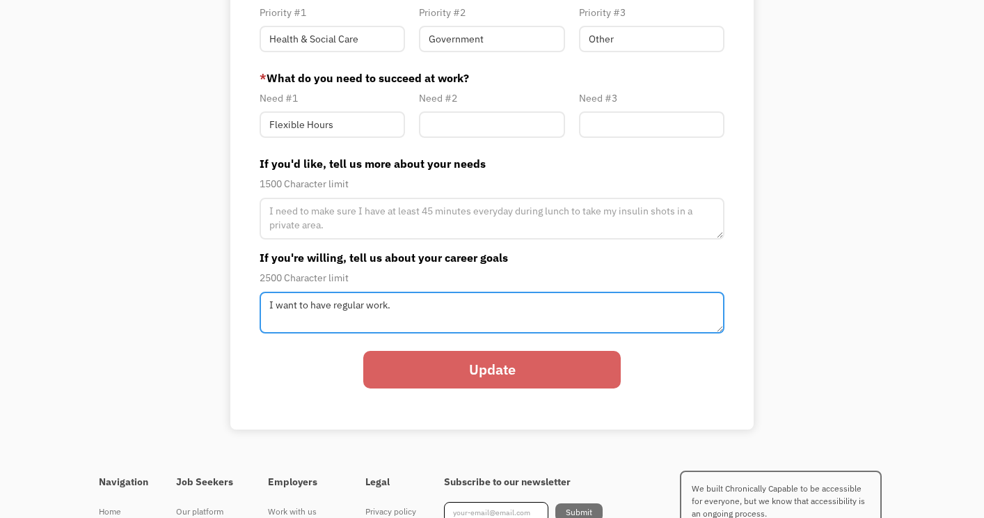
click at [445, 304] on textarea "I want to have regular work." at bounding box center [492, 313] width 464 height 42
click at [618, 311] on textarea "I want to have regular work. I'm concerned with the impact of my efforts and so…" at bounding box center [492, 313] width 464 height 42
click at [618, 308] on textarea "I want to have regular work. I'm concerned with the impact of my efforts and so…" at bounding box center [492, 313] width 464 height 42
click at [395, 306] on textarea "I want to have regular work. I'm concerned with the impact of my efforts and he…" at bounding box center [492, 313] width 464 height 42
click at [610, 302] on textarea "I'm concerned with the impact of my efforts and hence values oriented." at bounding box center [492, 313] width 464 height 42
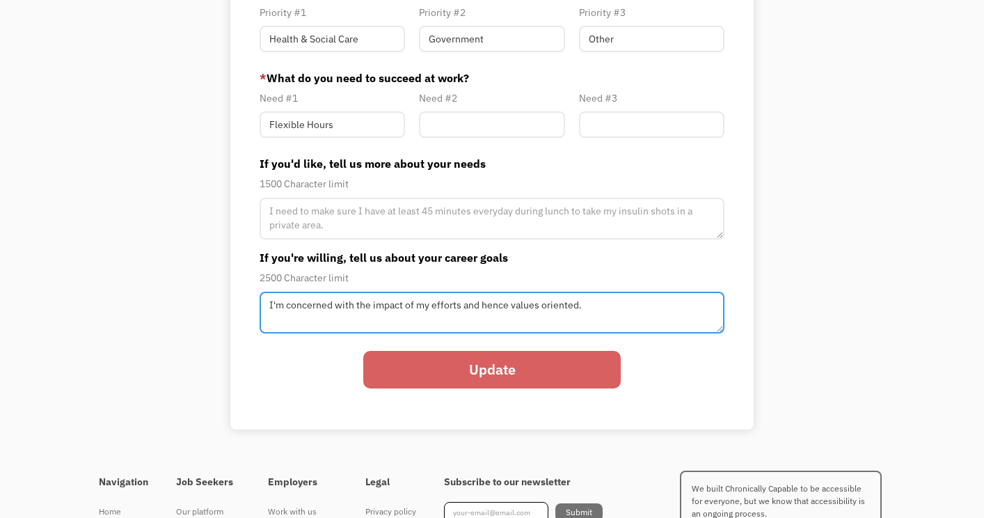
click at [271, 308] on textarea "I'm concerned with the impact of my efforts and hence values oriented." at bounding box center [492, 313] width 464 height 42
click at [409, 323] on textarea "I'm an older woman and have accomplished many of my goals. Currently I'm concer…" at bounding box center [492, 313] width 464 height 42
type textarea "I'm an older woman and have accomplished many of my goals. Currently I'm concer…"
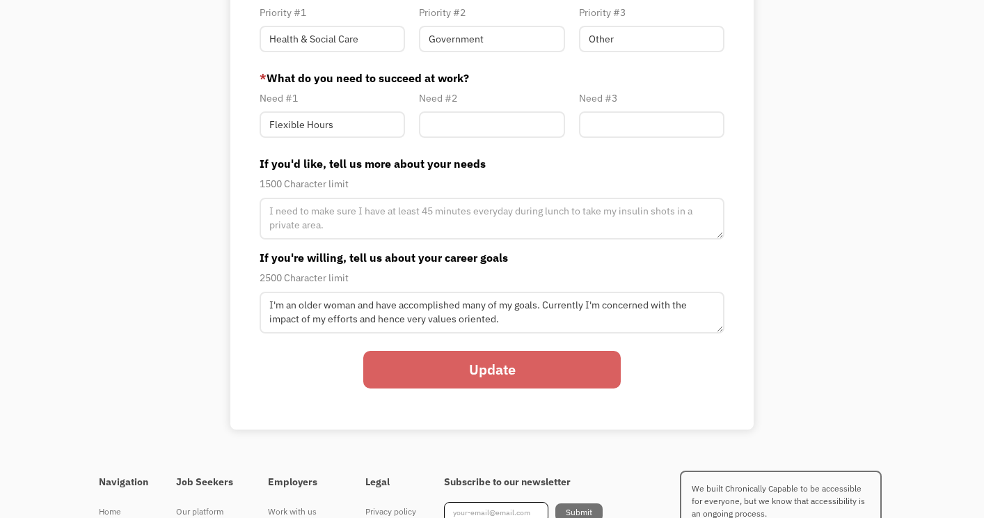
click at [444, 367] on input "Update" at bounding box center [491, 370] width 257 height 38
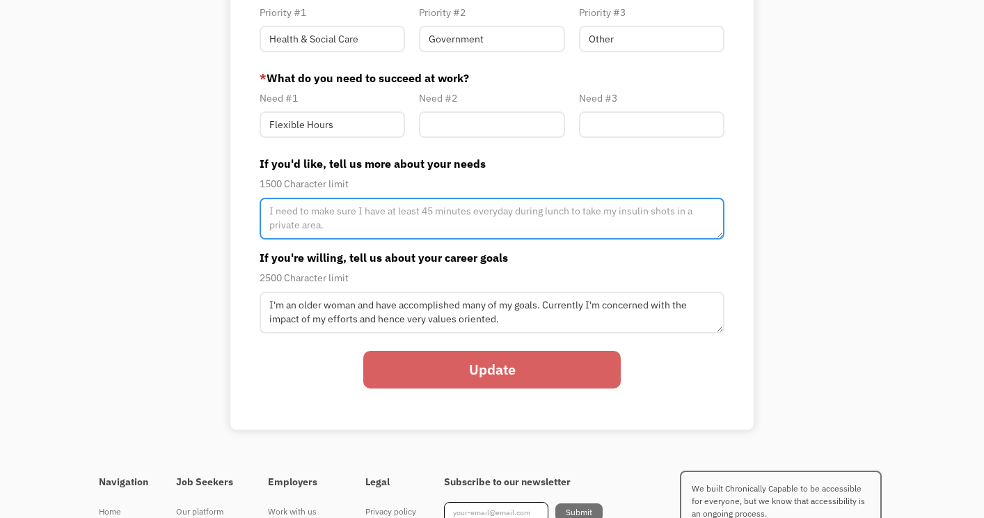
click at [275, 216] on textarea "Member-Path-Update" at bounding box center [492, 219] width 464 height 42
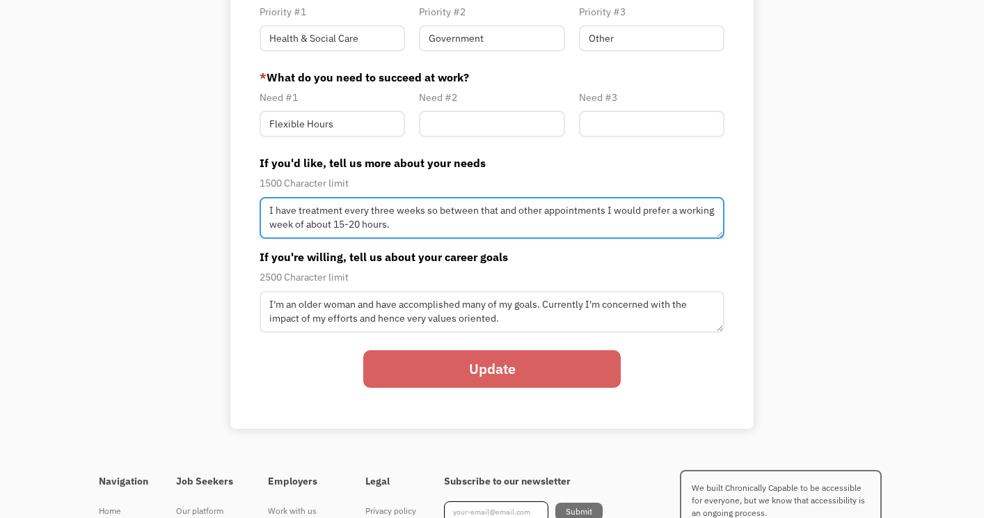
scroll to position [225, 0]
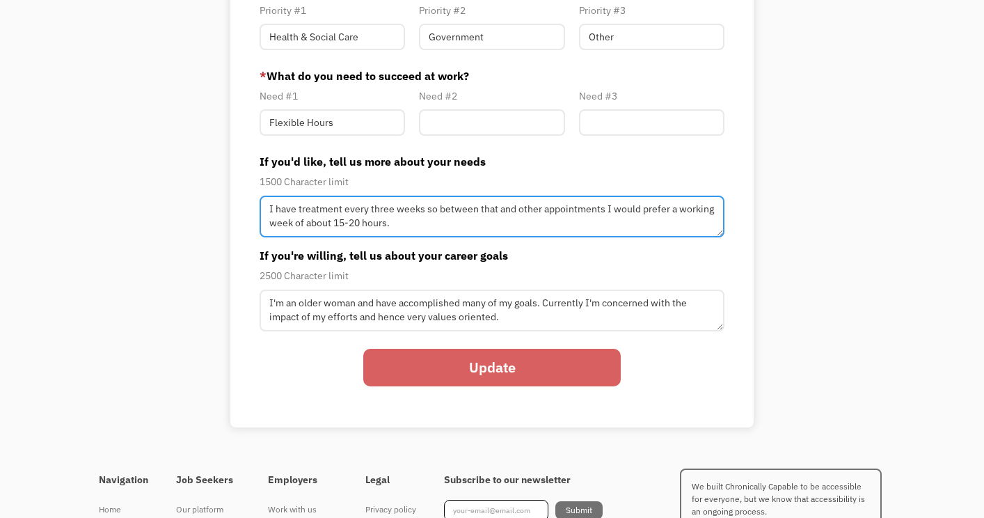
type textarea "I have treatment every three weeks so between that and other appointments I wou…"
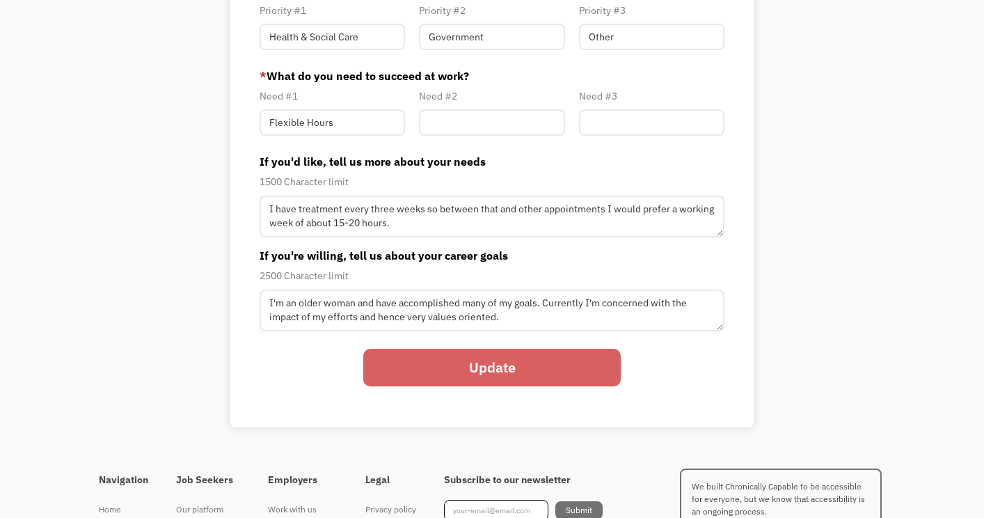
click at [464, 370] on input "Update" at bounding box center [491, 368] width 257 height 38
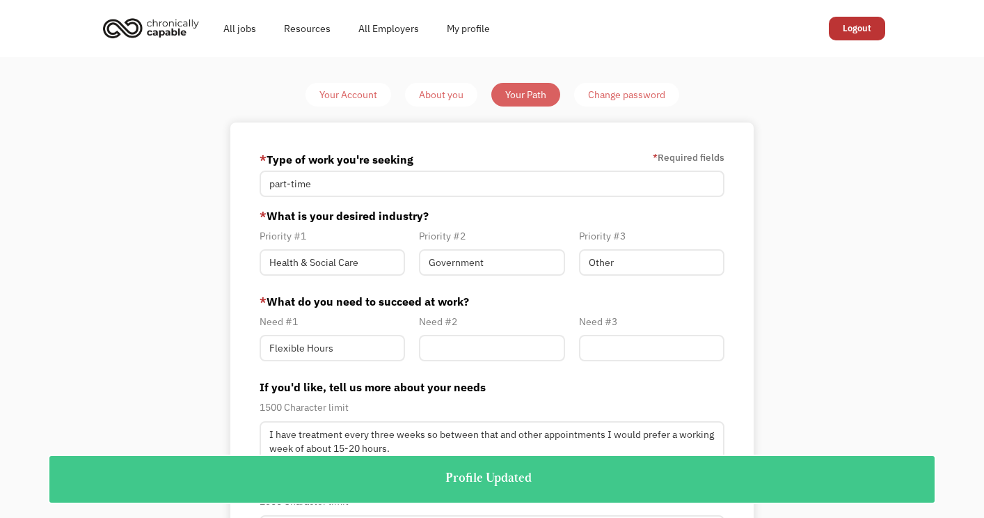
scroll to position [0, 0]
